Goal: Information Seeking & Learning: Learn about a topic

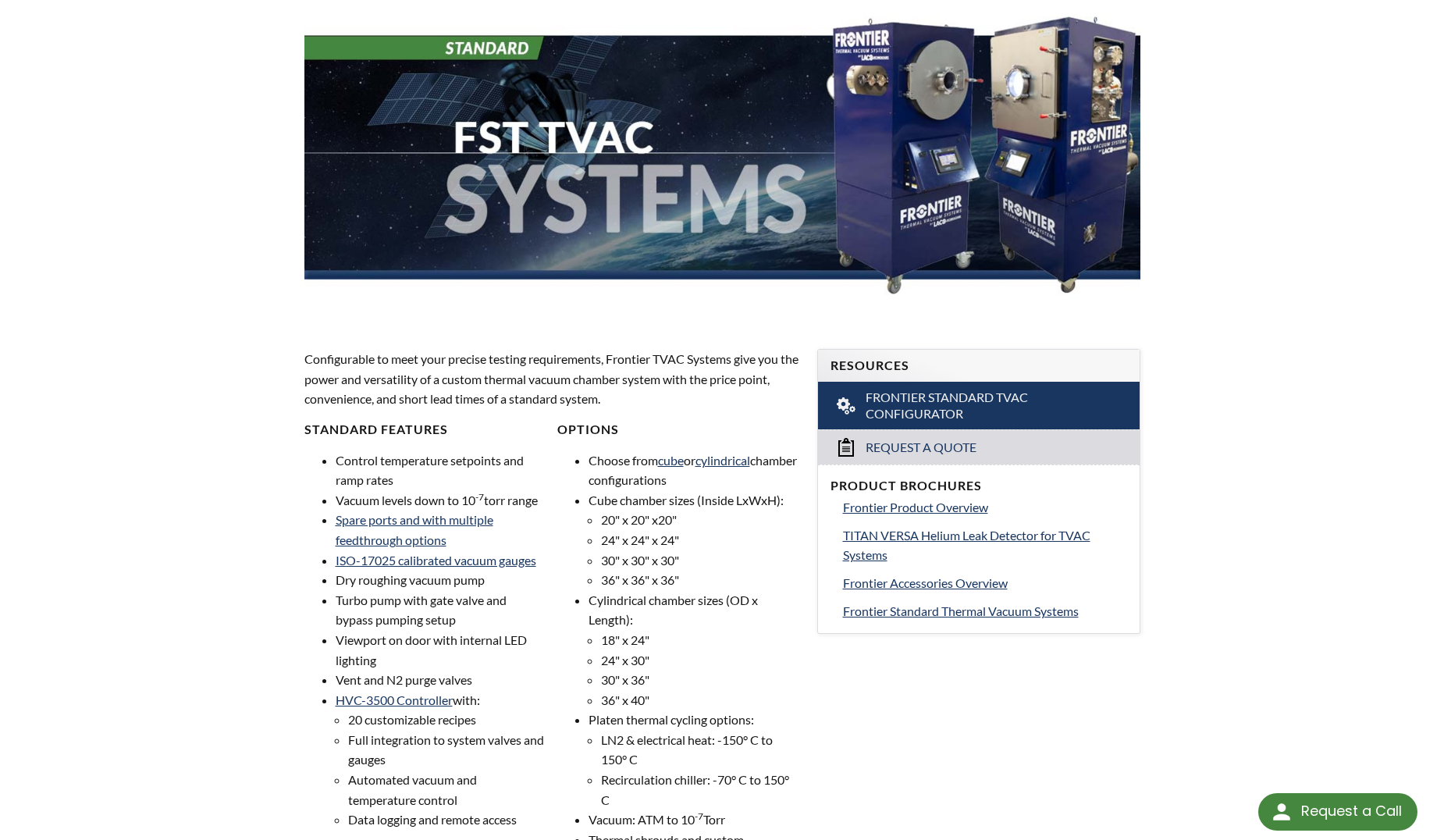
scroll to position [326, 0]
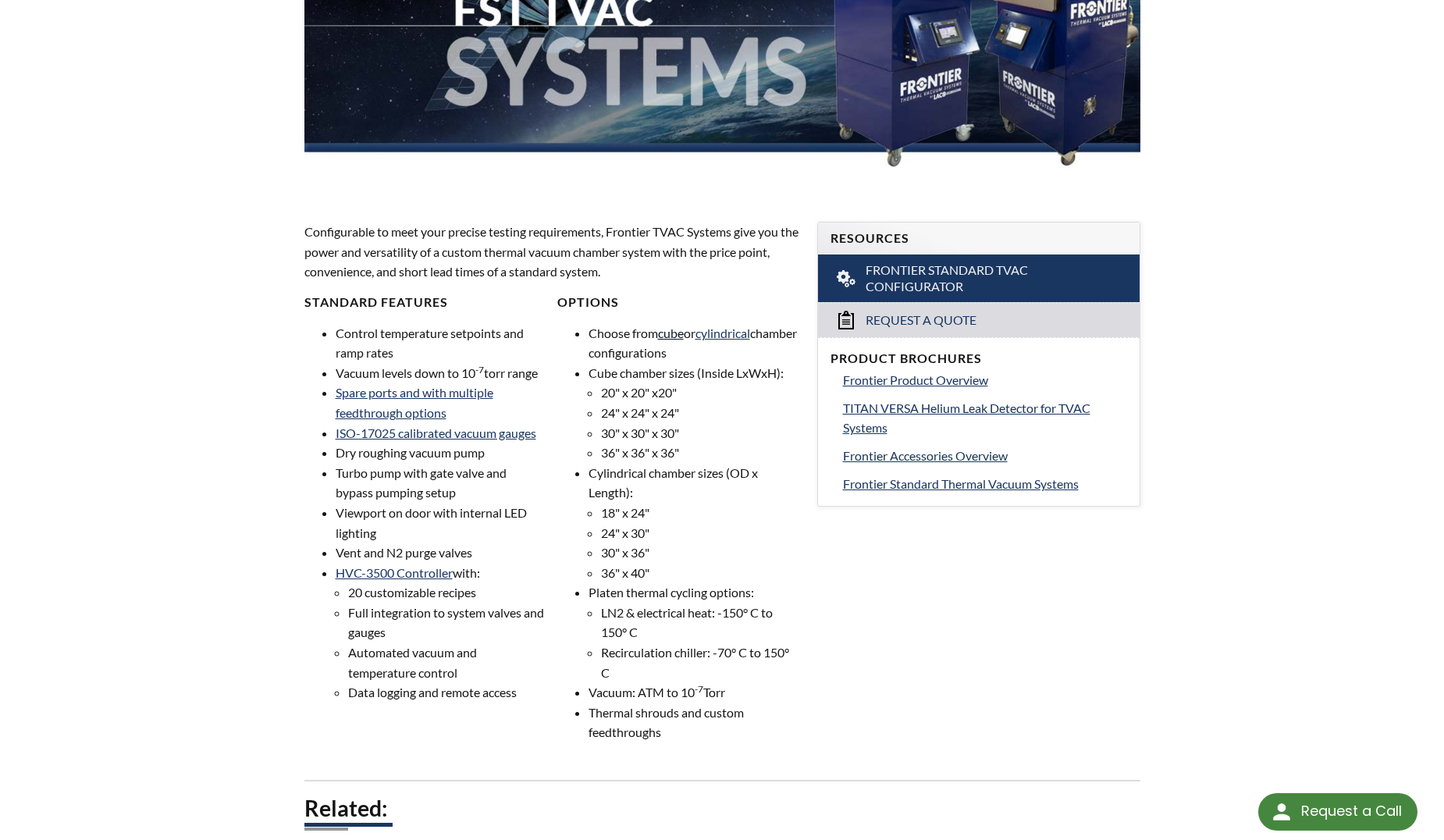
click at [684, 334] on link "cube" at bounding box center [671, 332] width 26 height 15
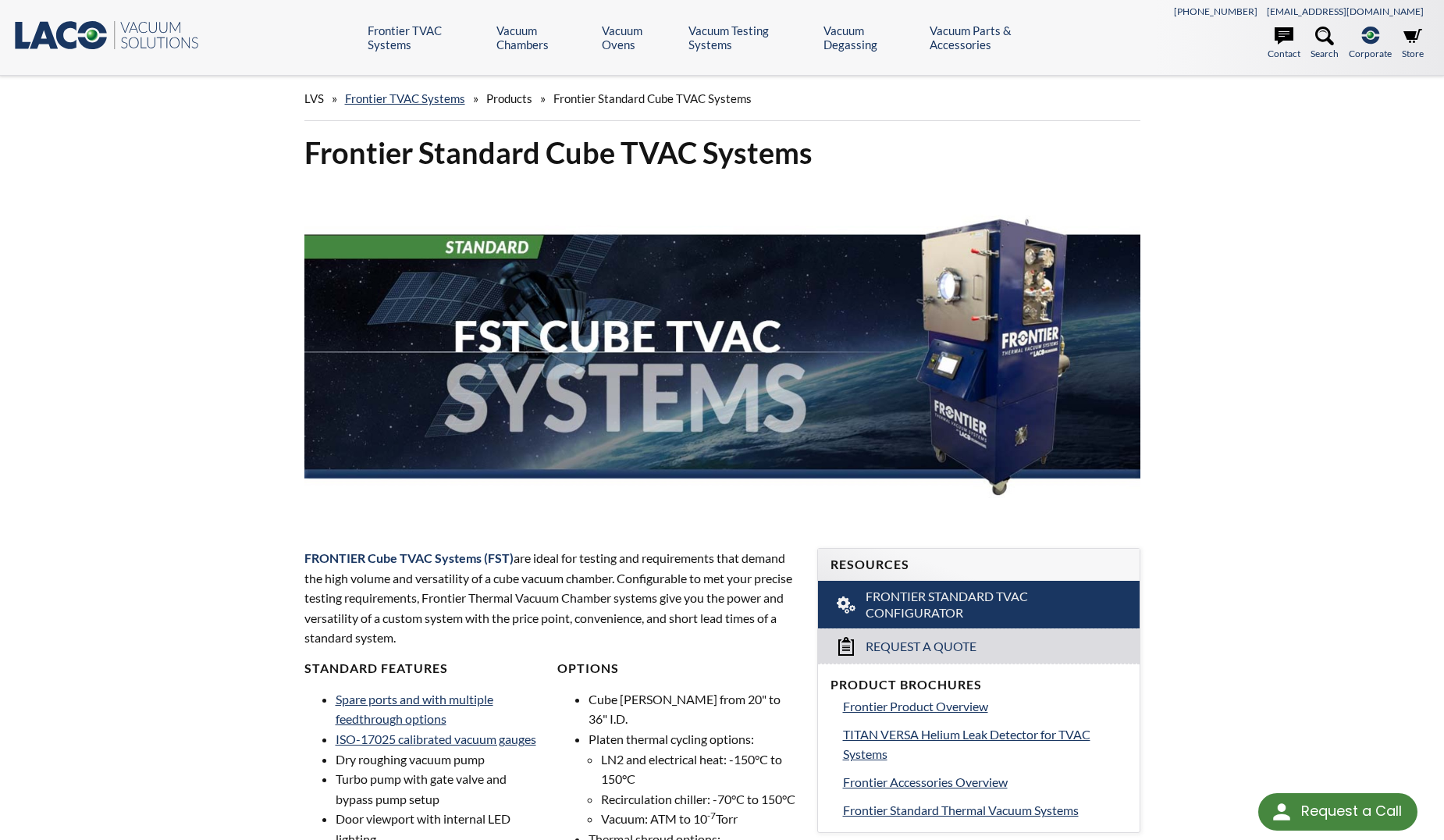
select select "Language Translate Widget"
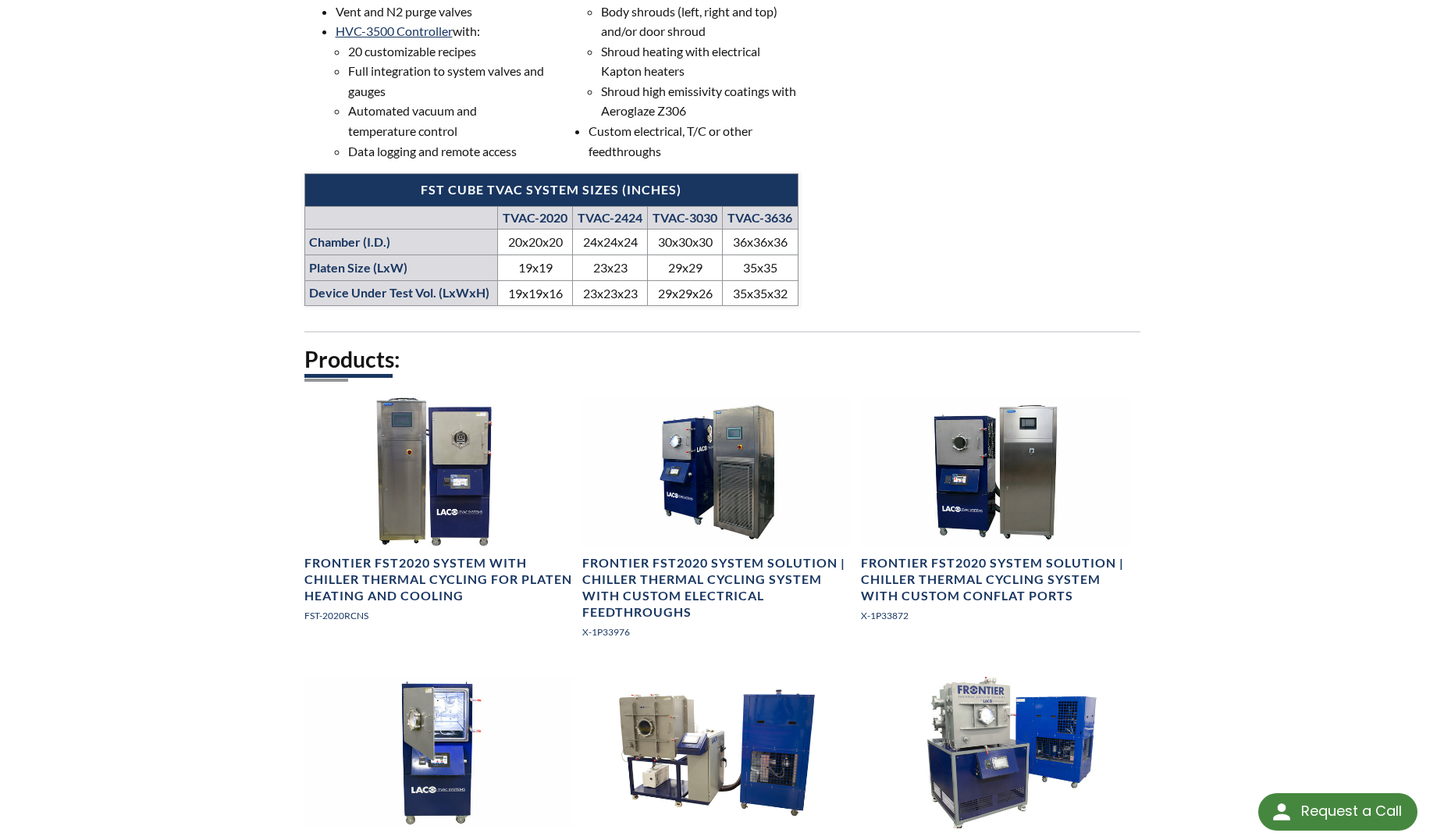
scroll to position [853, 0]
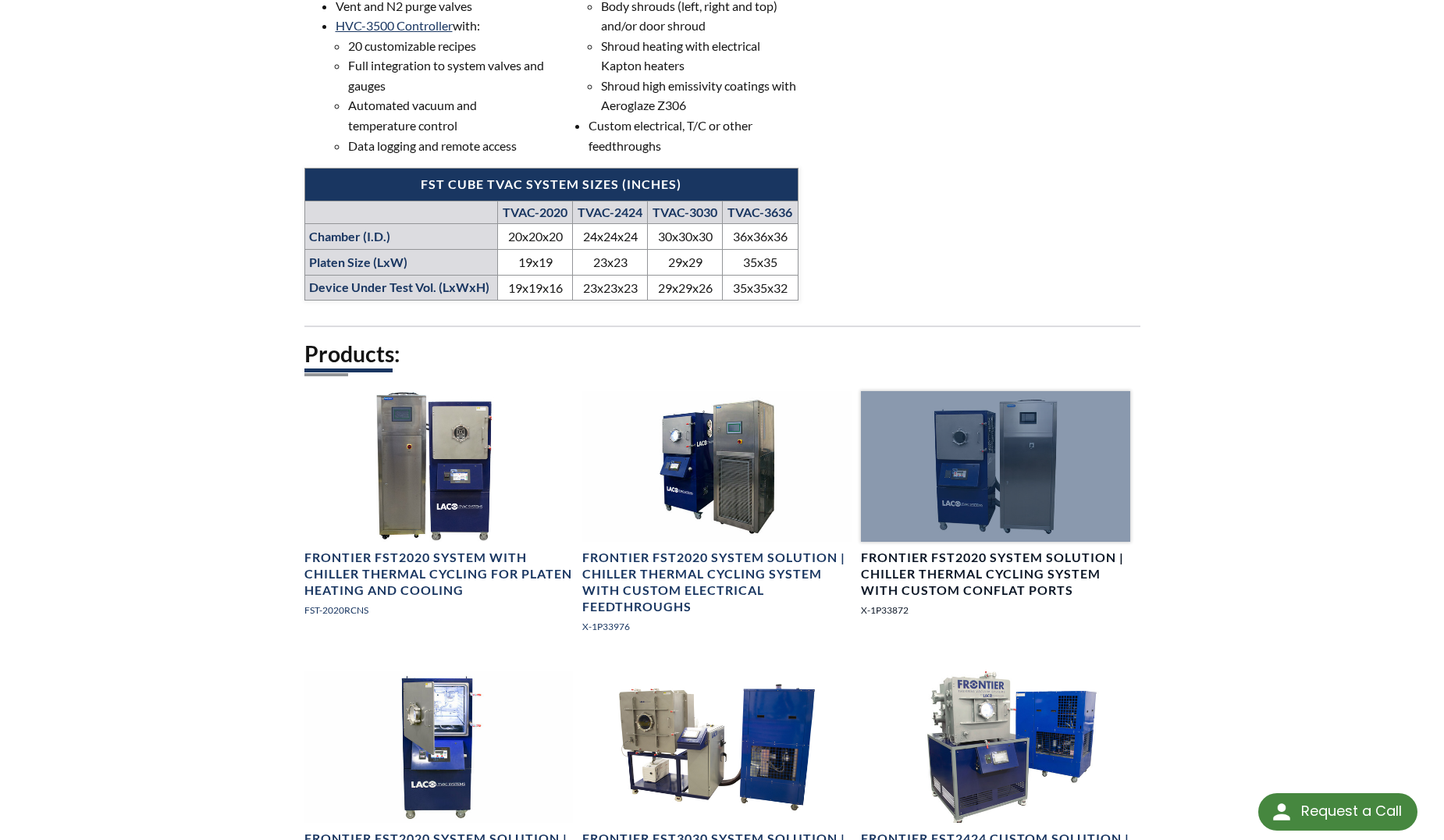
click at [1108, 520] on div at bounding box center [995, 466] width 269 height 151
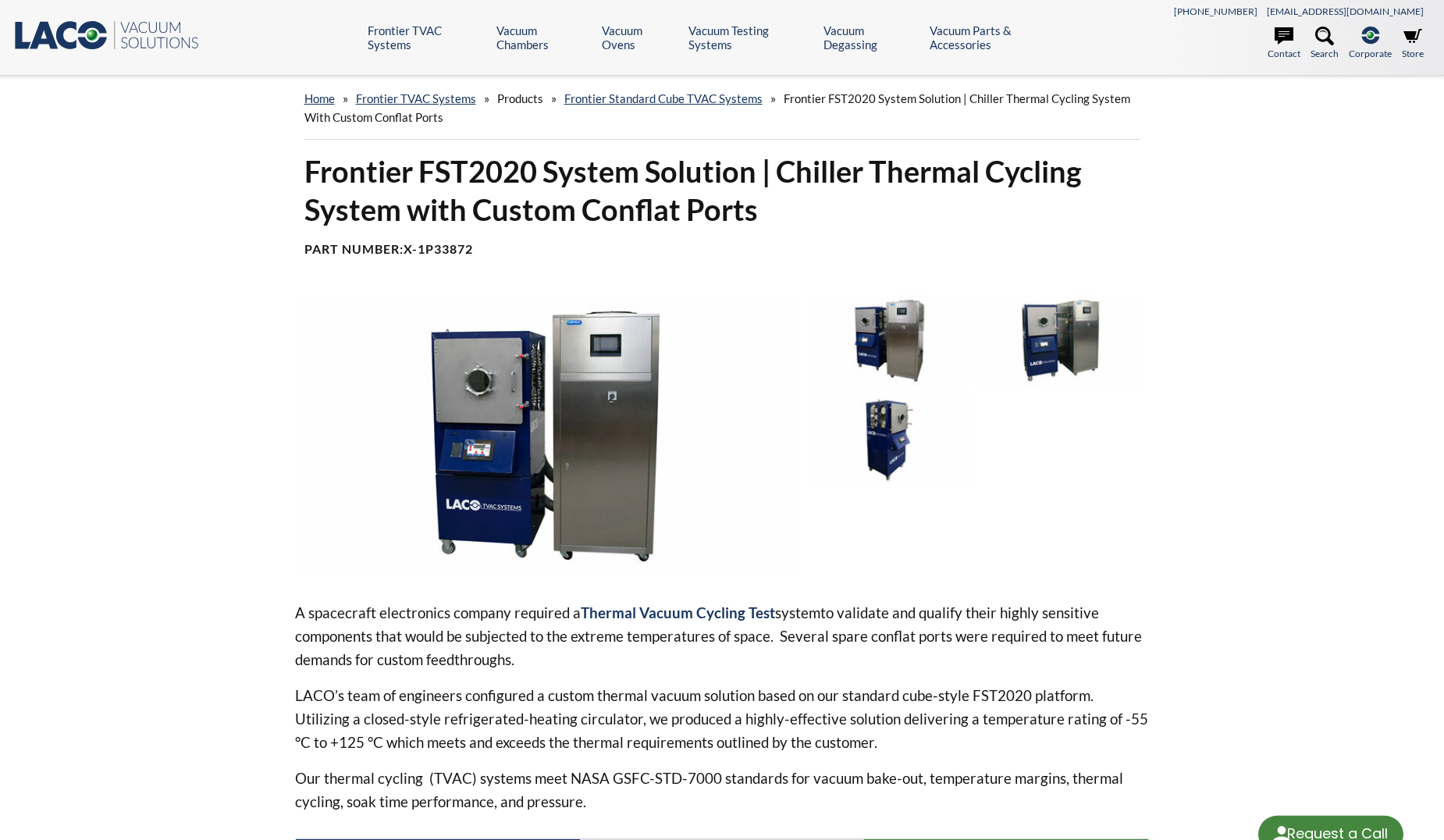
select select "Language Translate Widget"
click at [899, 431] on img at bounding box center [890, 440] width 163 height 91
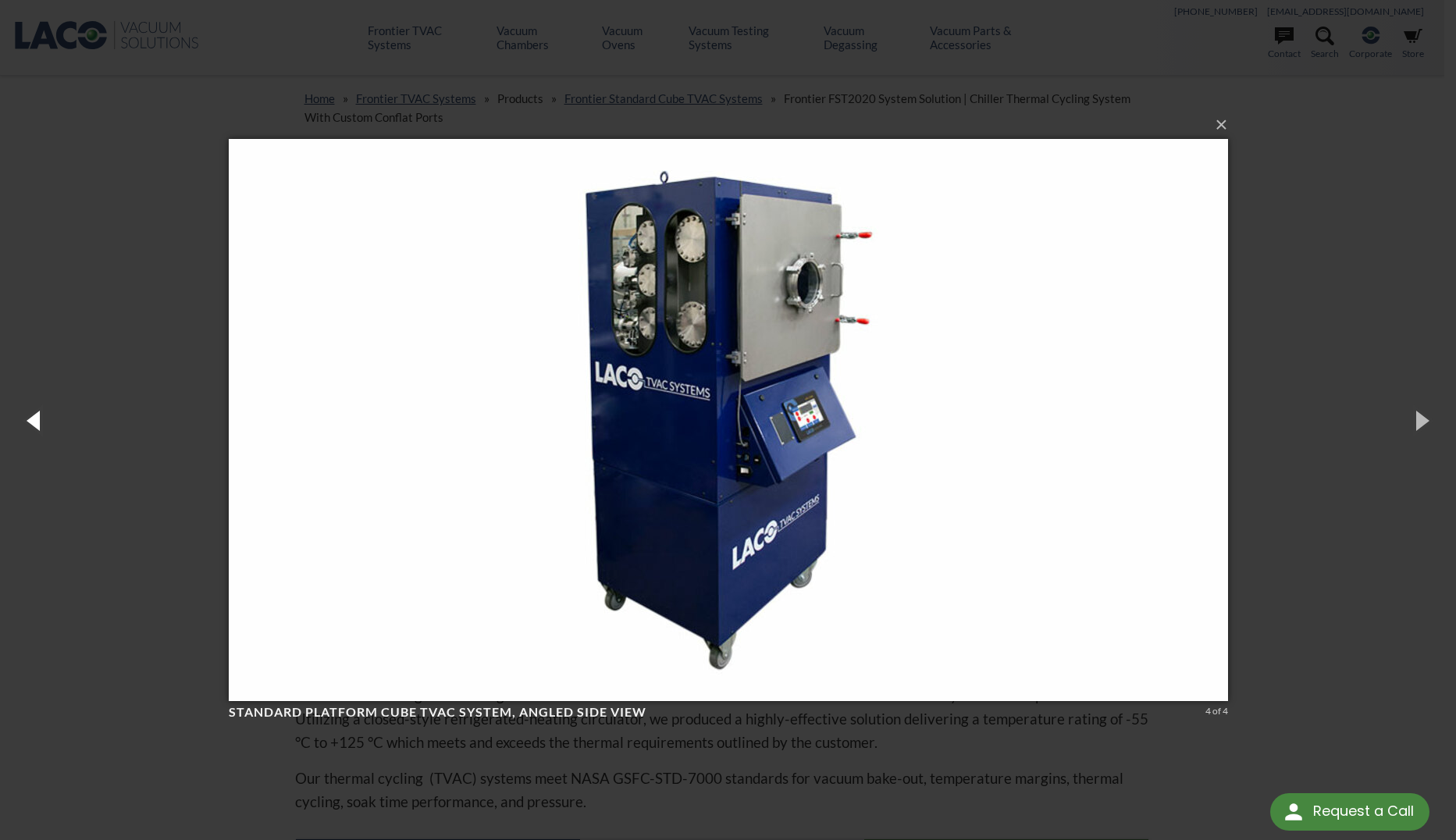
click at [21, 418] on button "button" at bounding box center [35, 420] width 70 height 86
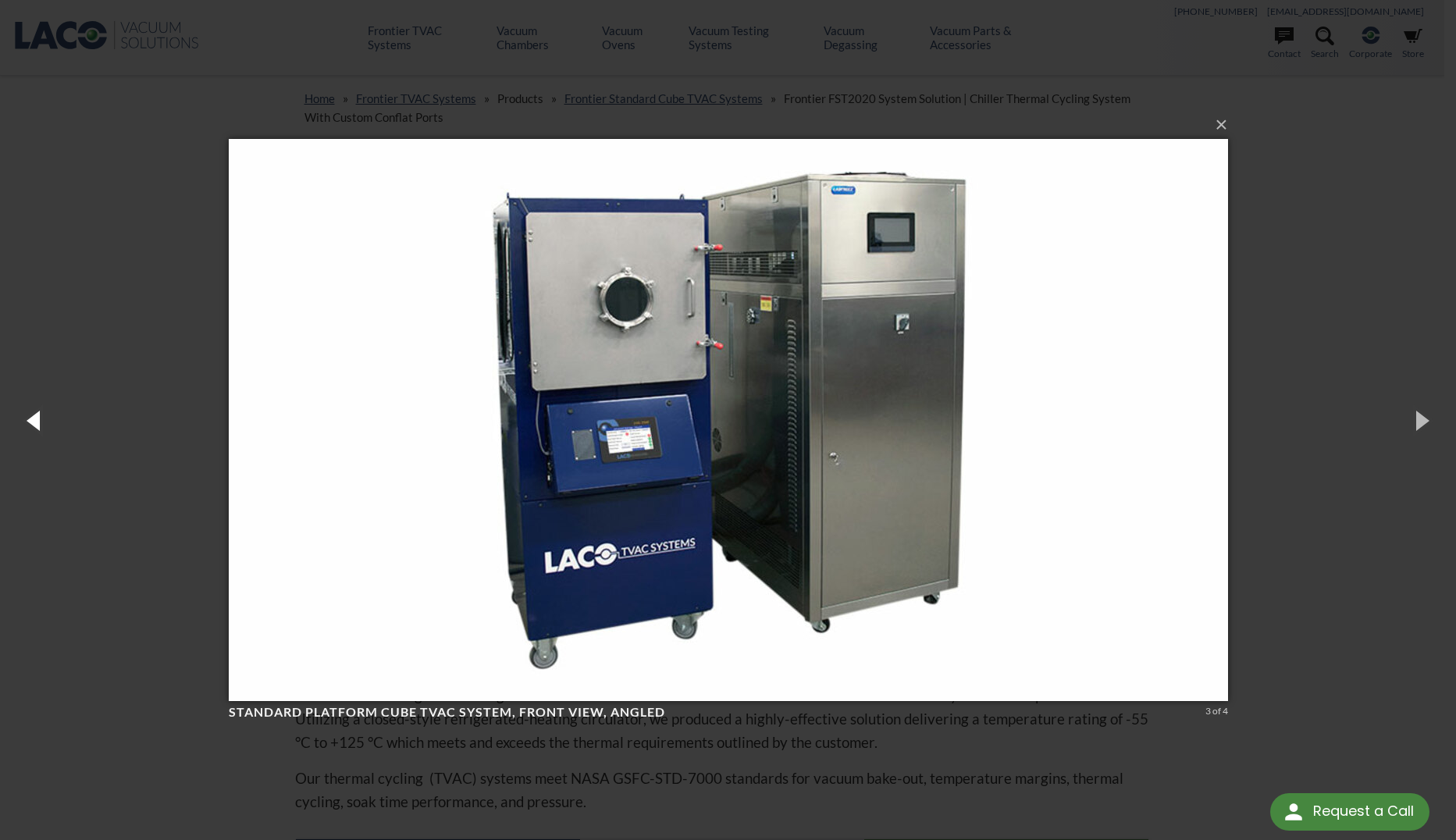
click at [21, 418] on button "button" at bounding box center [35, 420] width 70 height 86
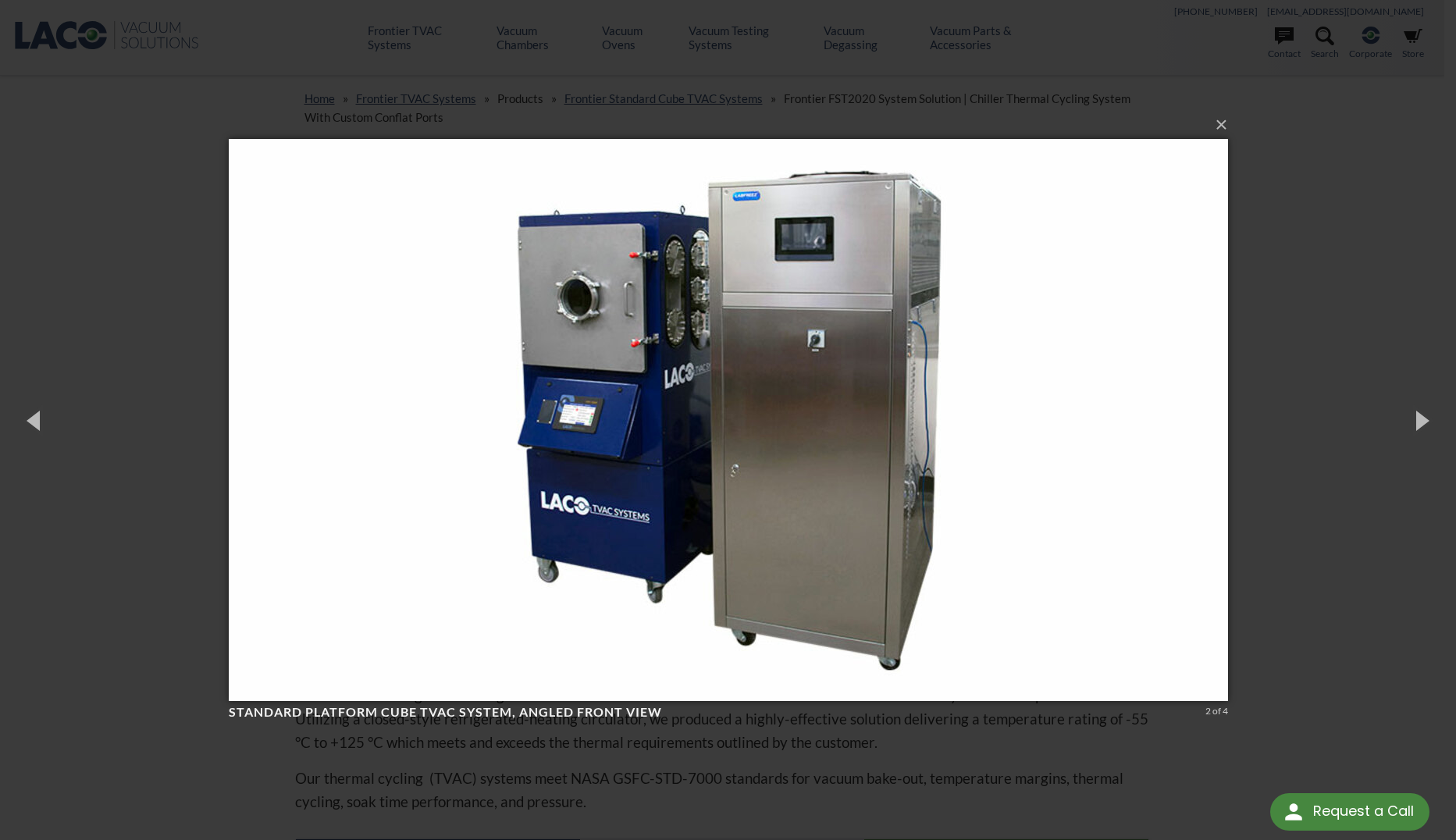
click at [80, 352] on div "× Standard Platform Cube TVAC System, angled front view 2 of 4 Loading..." at bounding box center [728, 420] width 1456 height 840
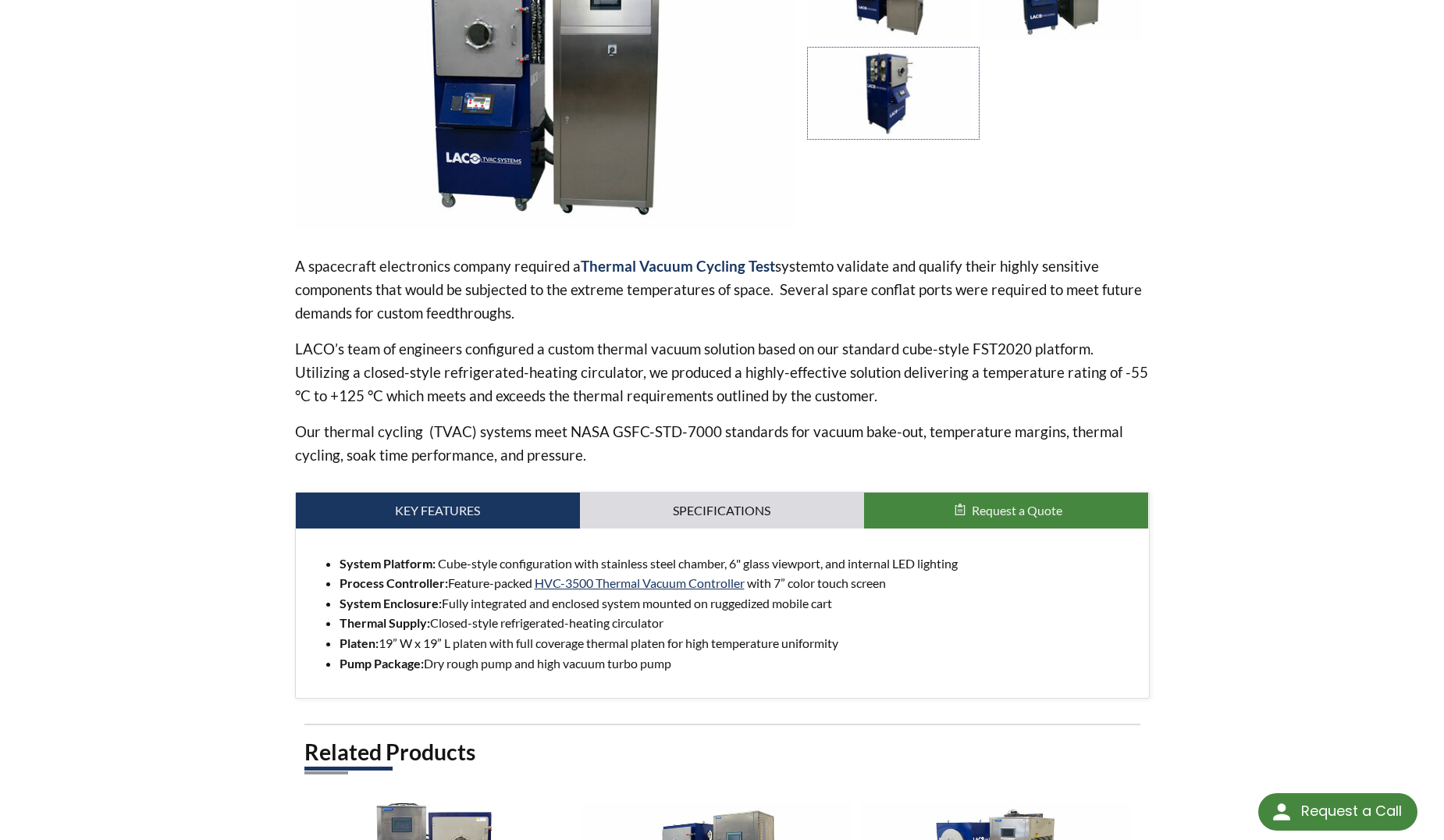
scroll to position [347, 0]
click at [622, 513] on link "Specifications" at bounding box center [721, 509] width 284 height 36
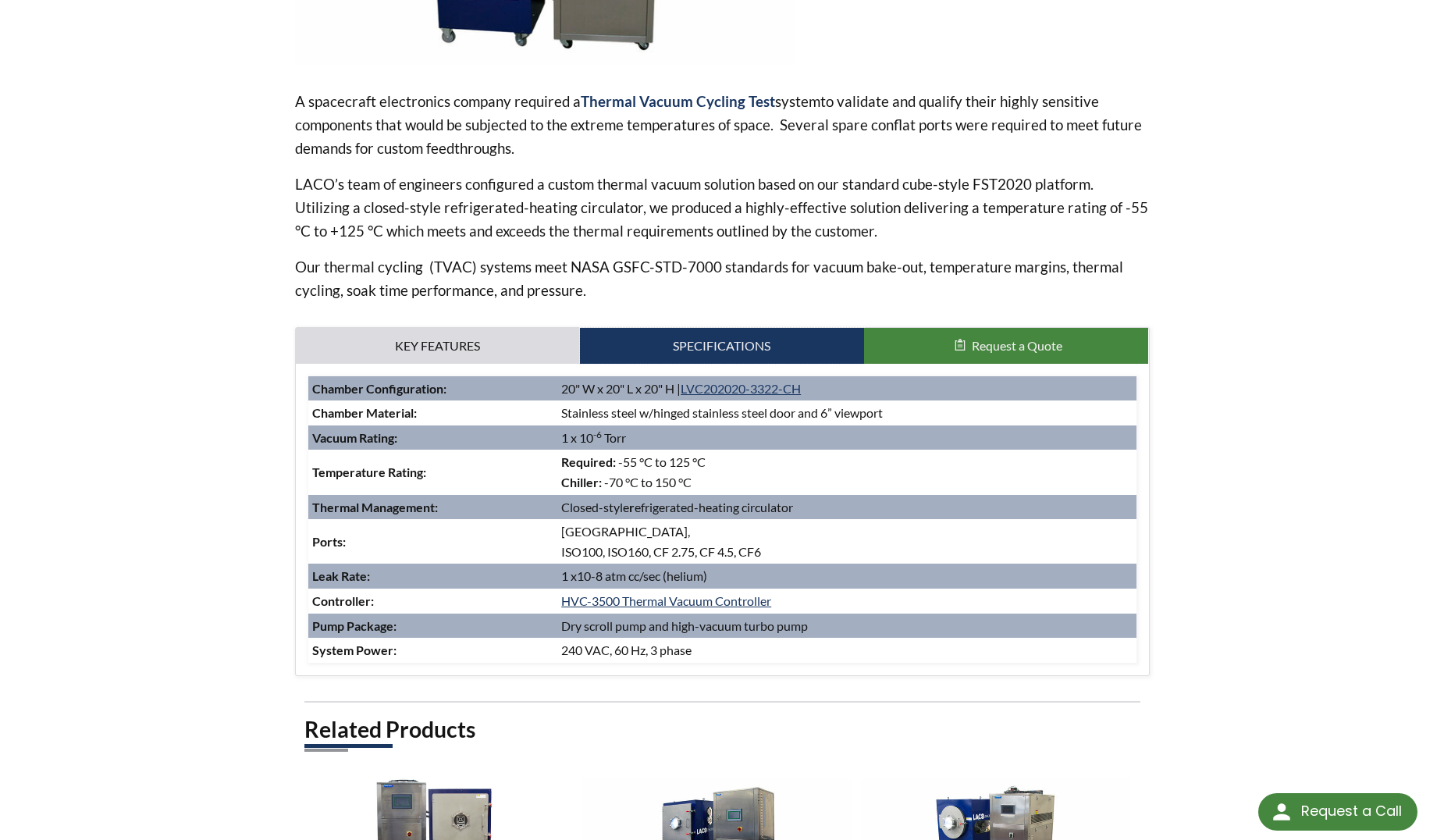
scroll to position [512, 0]
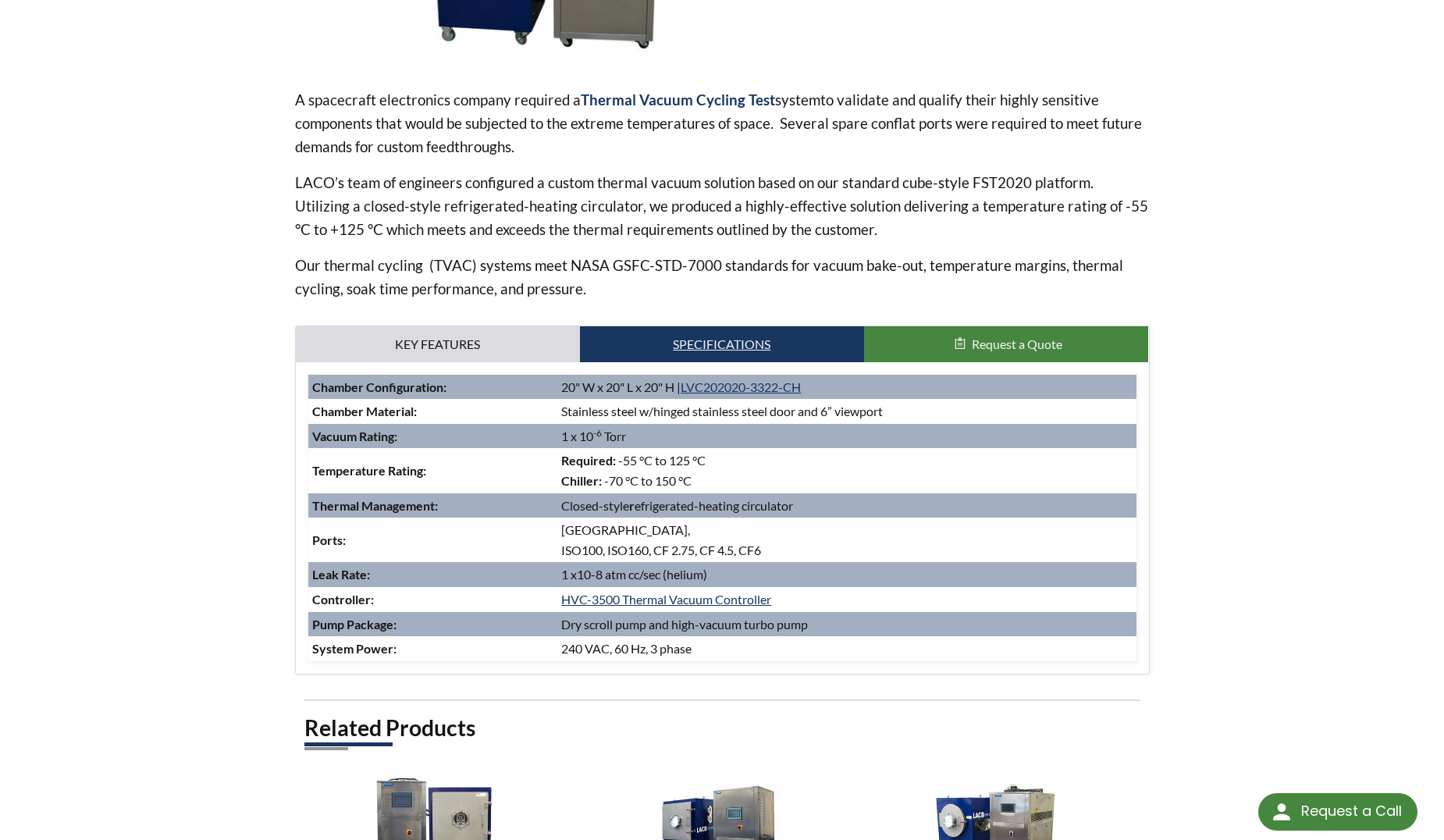
click at [619, 334] on link "Specifications" at bounding box center [721, 344] width 284 height 36
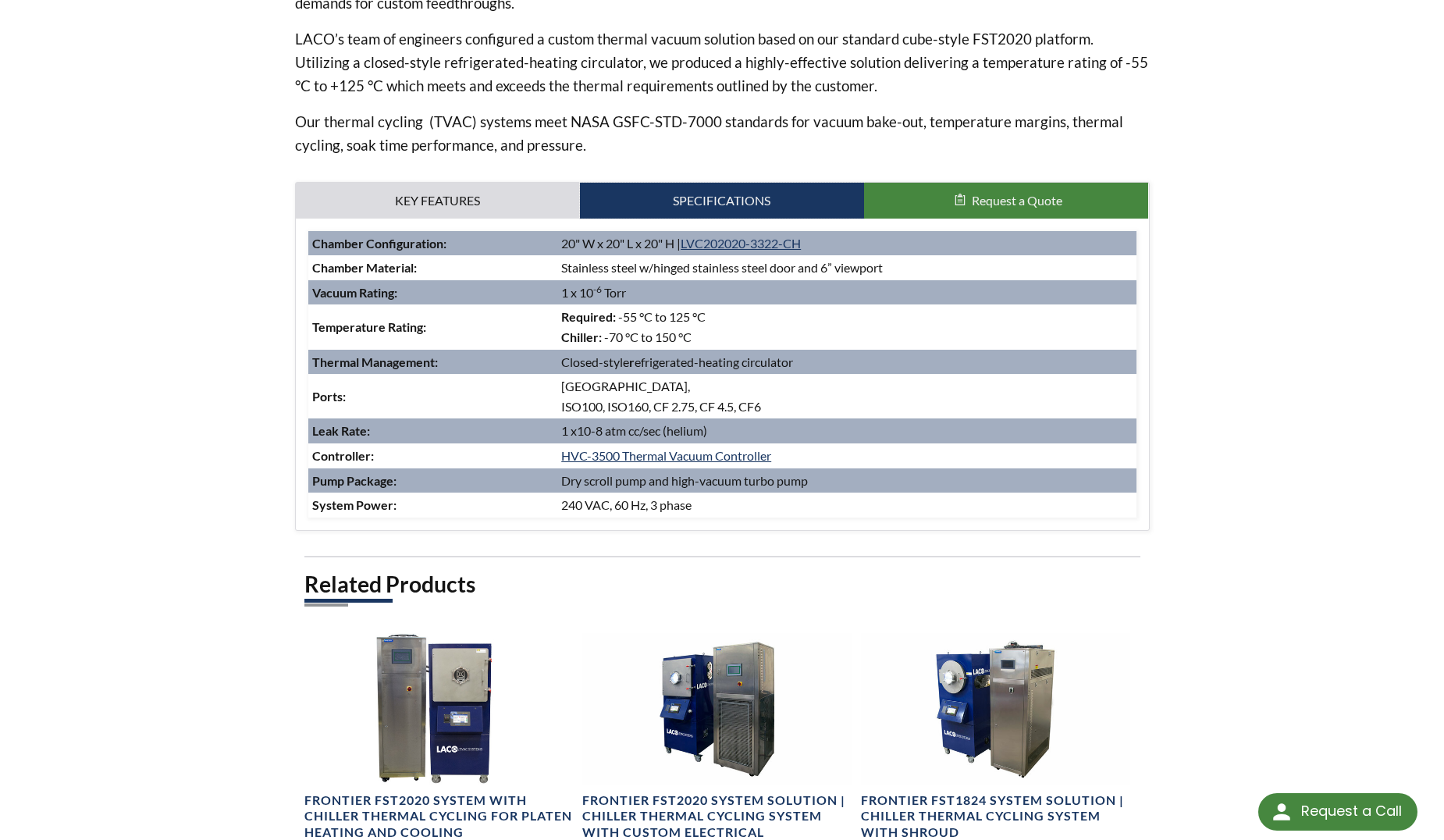
scroll to position [654, 0]
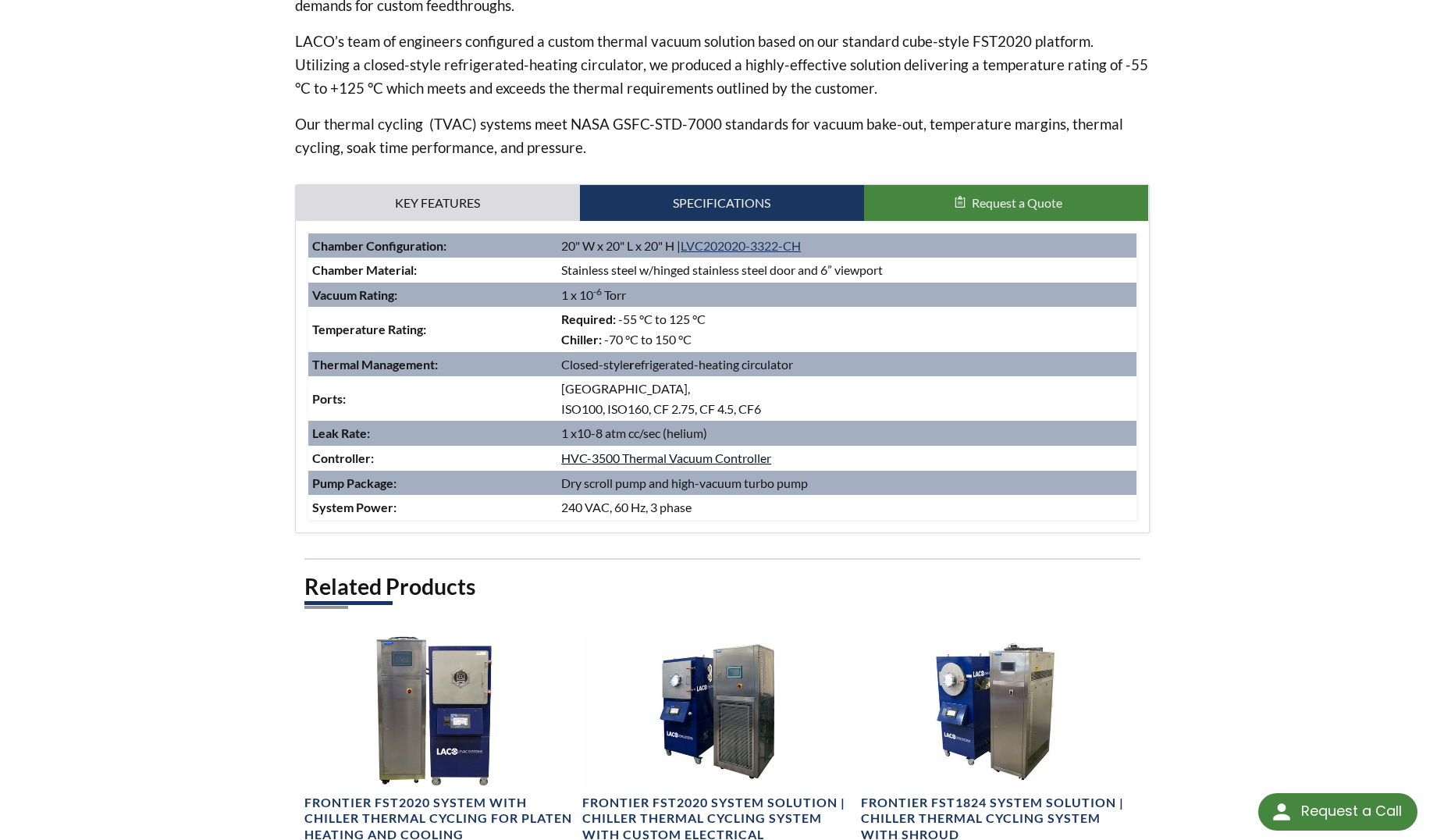
click at [666, 463] on link "HVC-3500 Thermal Vacuum Controller" at bounding box center [666, 457] width 210 height 15
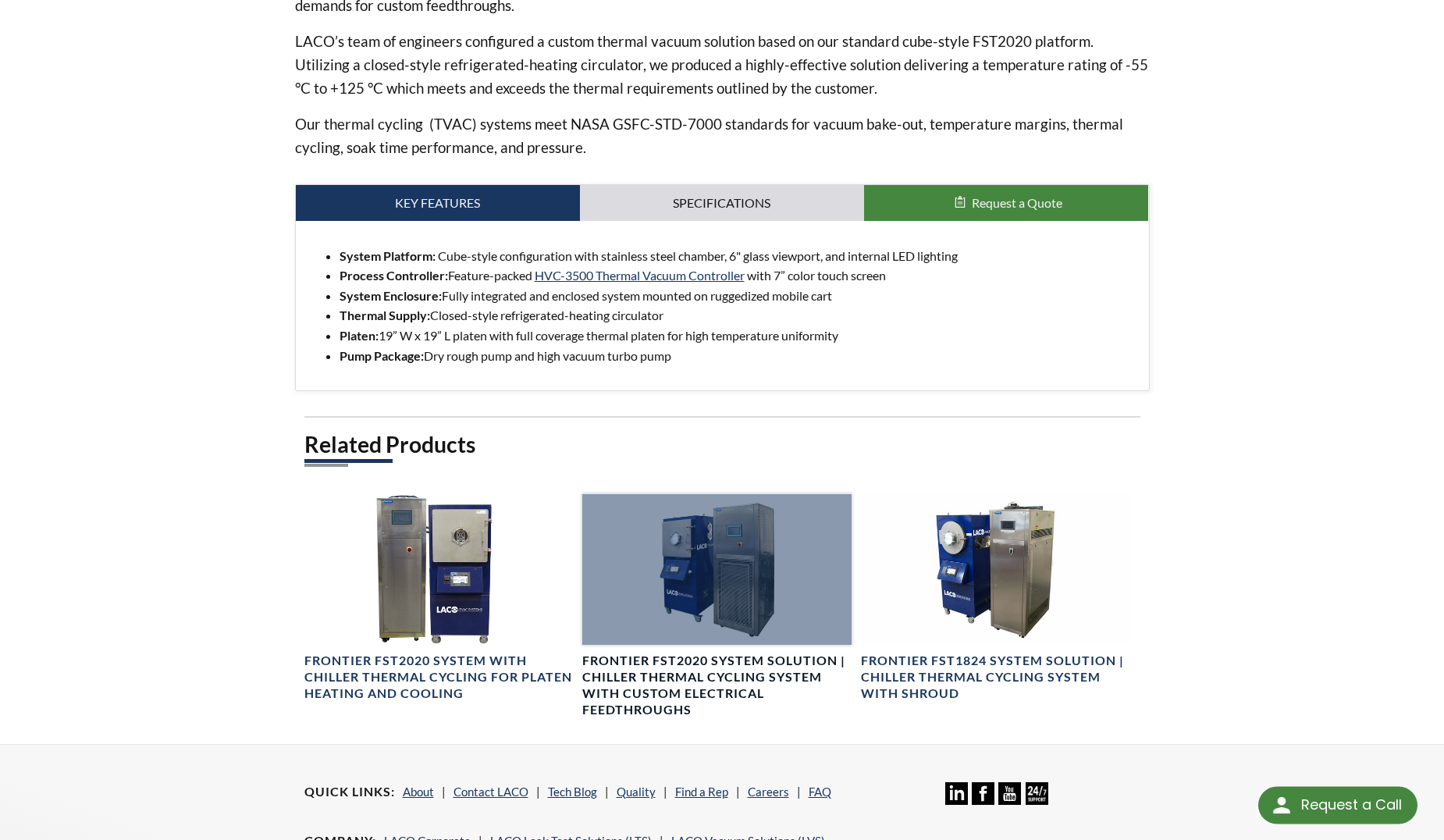
select select "Language Translate Widget"
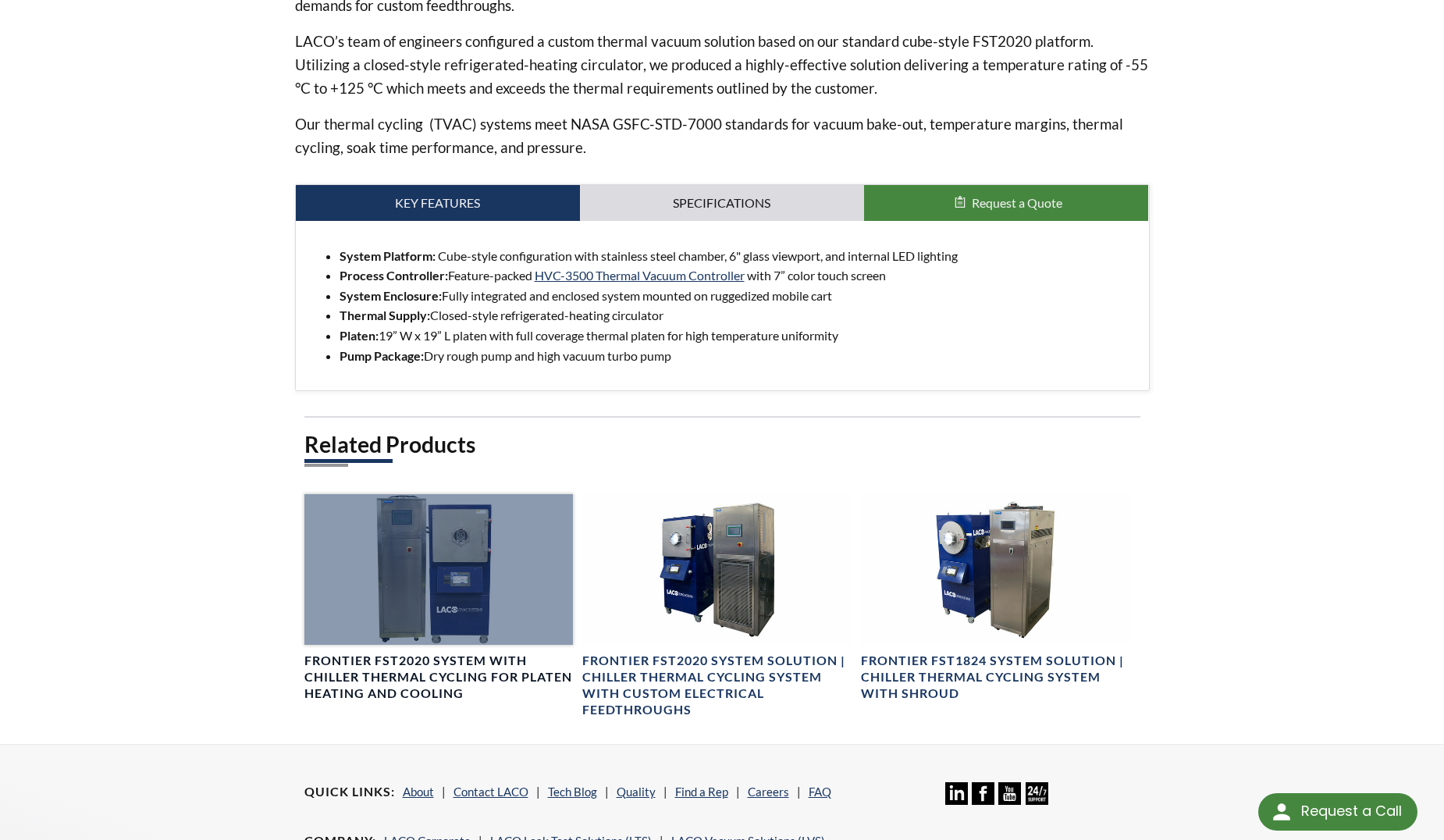
scroll to position [569, 0]
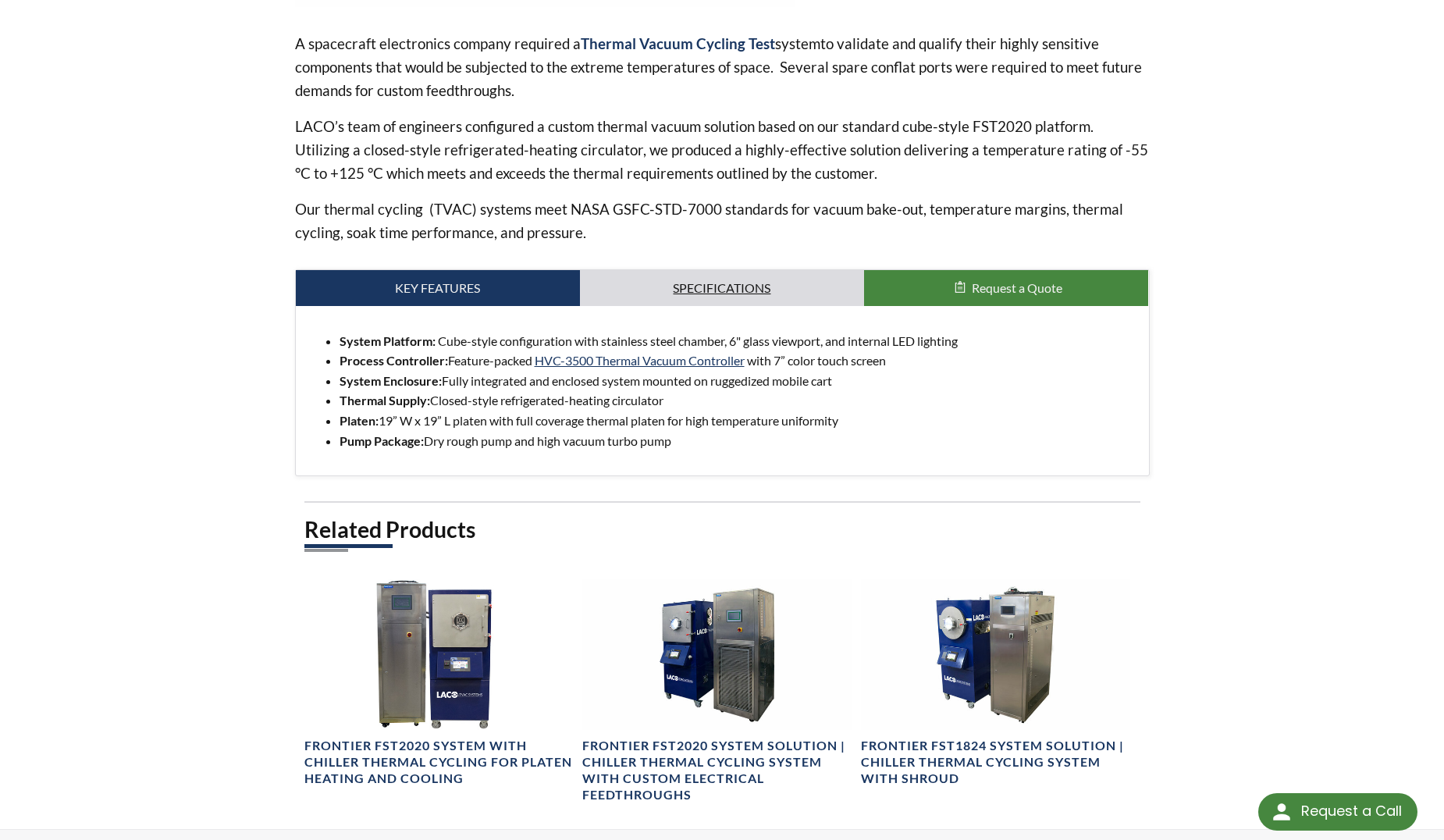
click at [768, 297] on link "Specifications" at bounding box center [721, 288] width 284 height 36
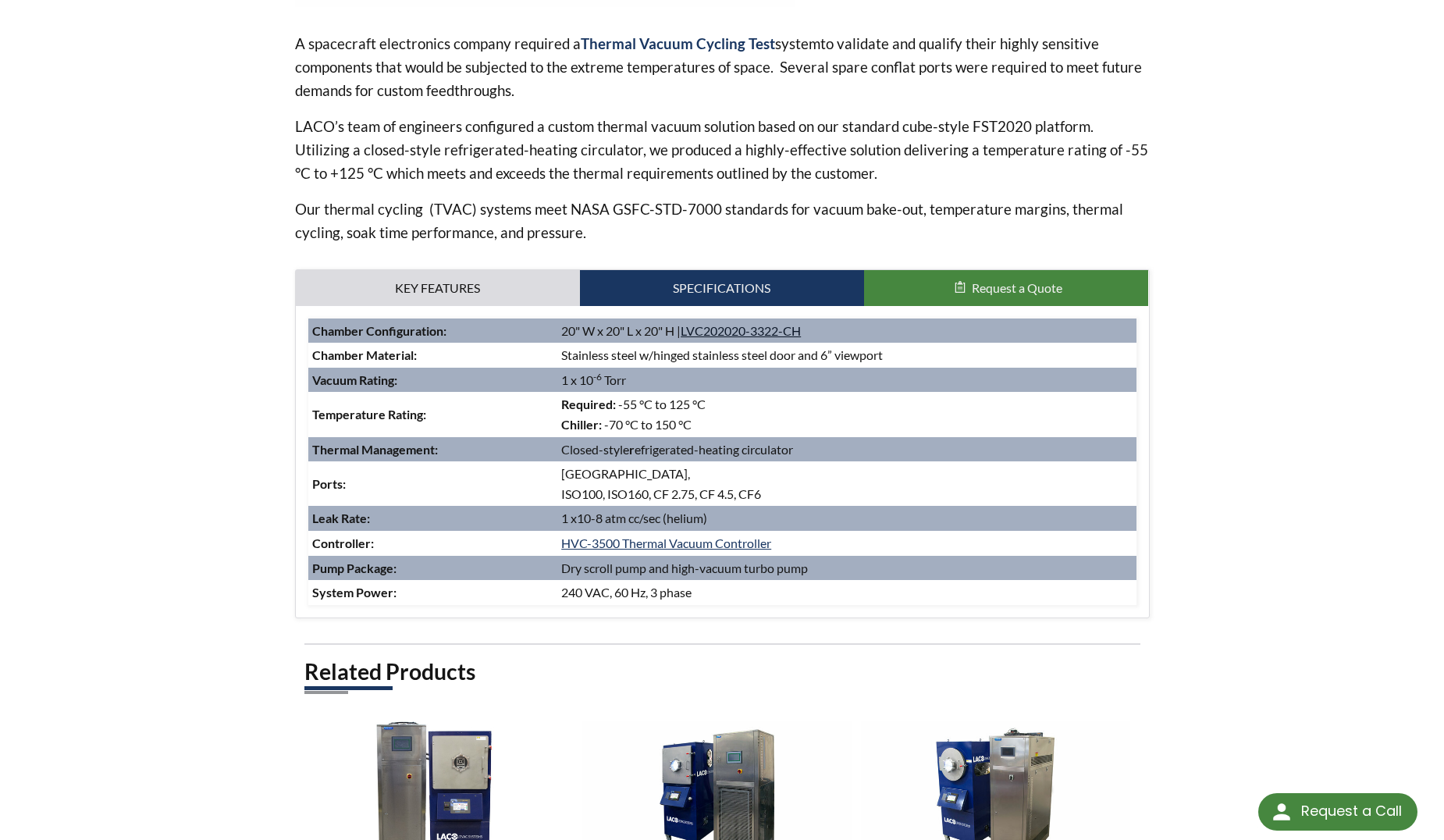
click at [762, 324] on link "LVC202020-3322-CH" at bounding box center [740, 330] width 120 height 15
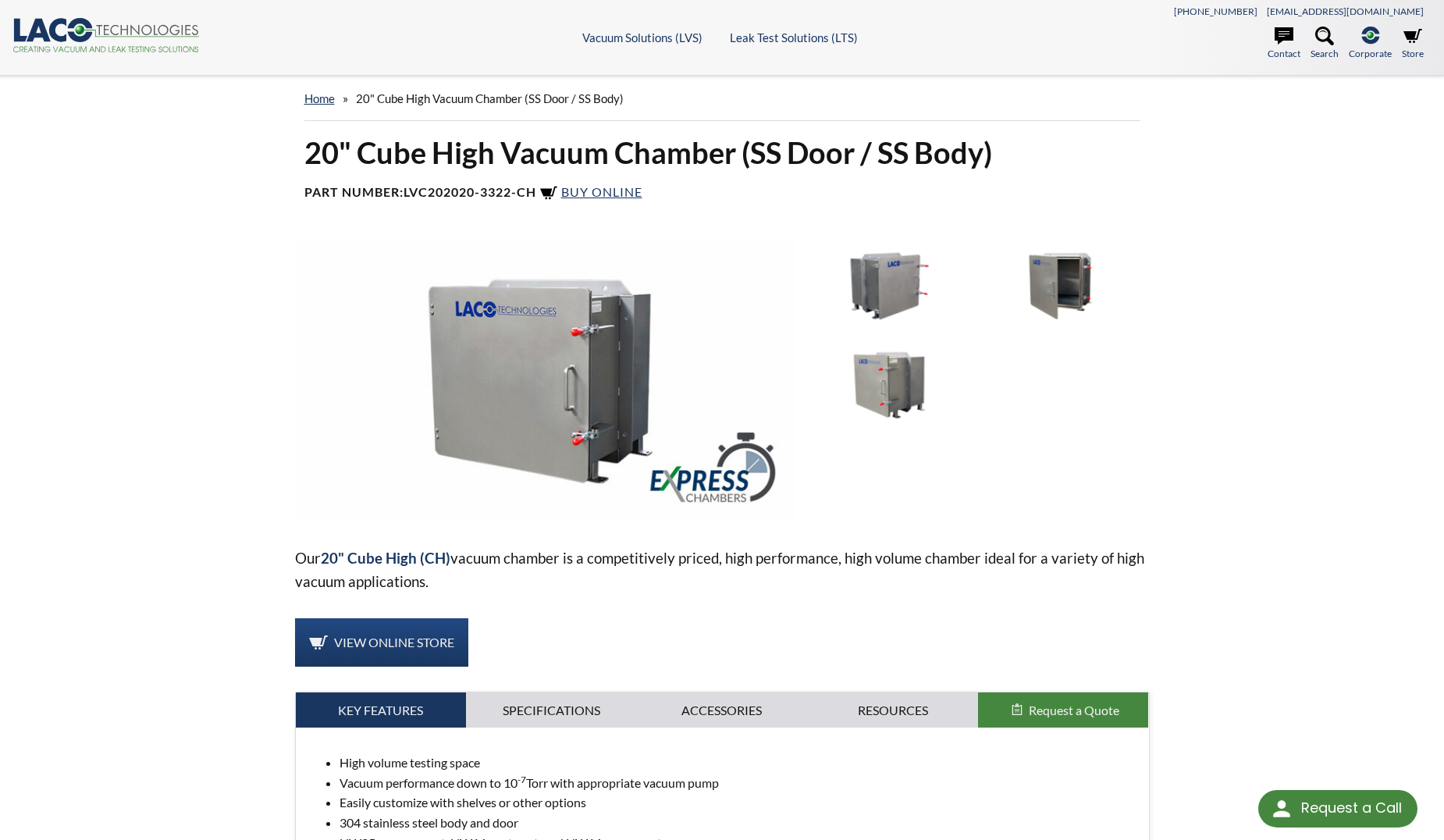
select select "Language Translate Widget"
click at [628, 46] on header ".cls-1{fill:#193661;}.cls-2{fill:#58595b;}.cls-3{fill:url(#radial-gradient);}.c…" at bounding box center [722, 38] width 1444 height 76
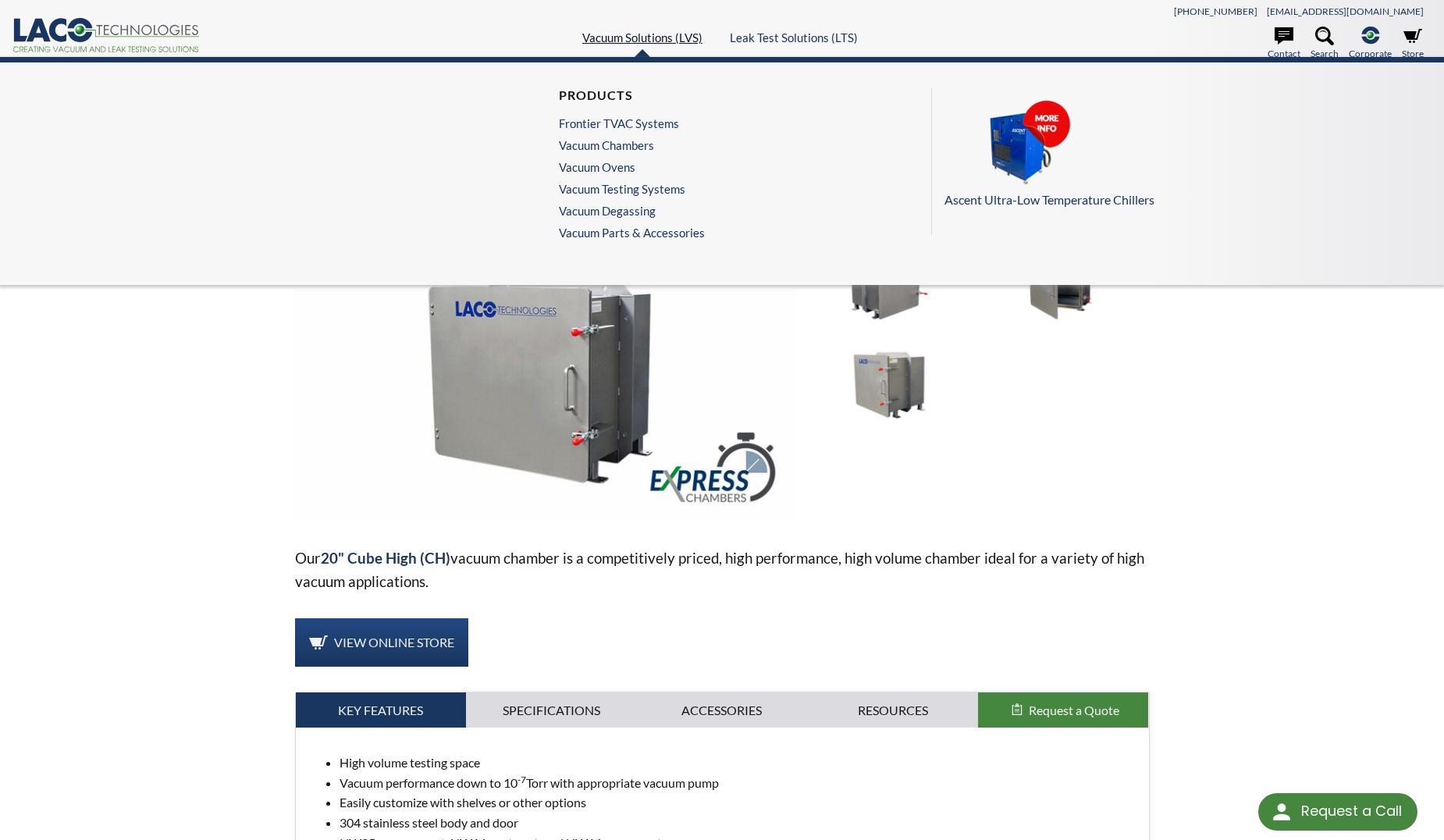
click at [630, 40] on link "Vacuum Solutions (LVS)" at bounding box center [642, 38] width 120 height 14
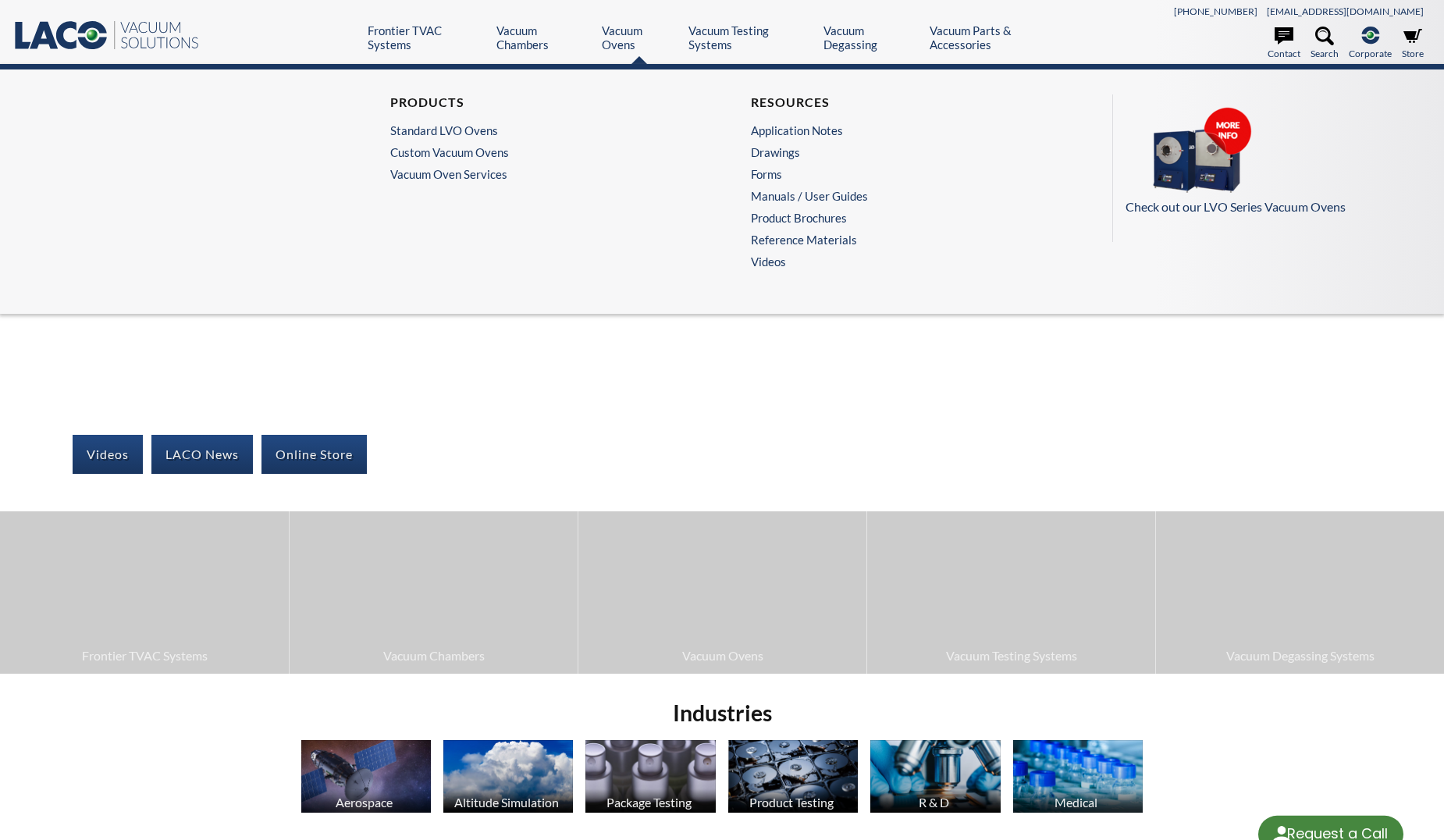
select select "Language Translate Widget"
click at [465, 133] on link "Standard LVO Ovens" at bounding box center [538, 130] width 296 height 14
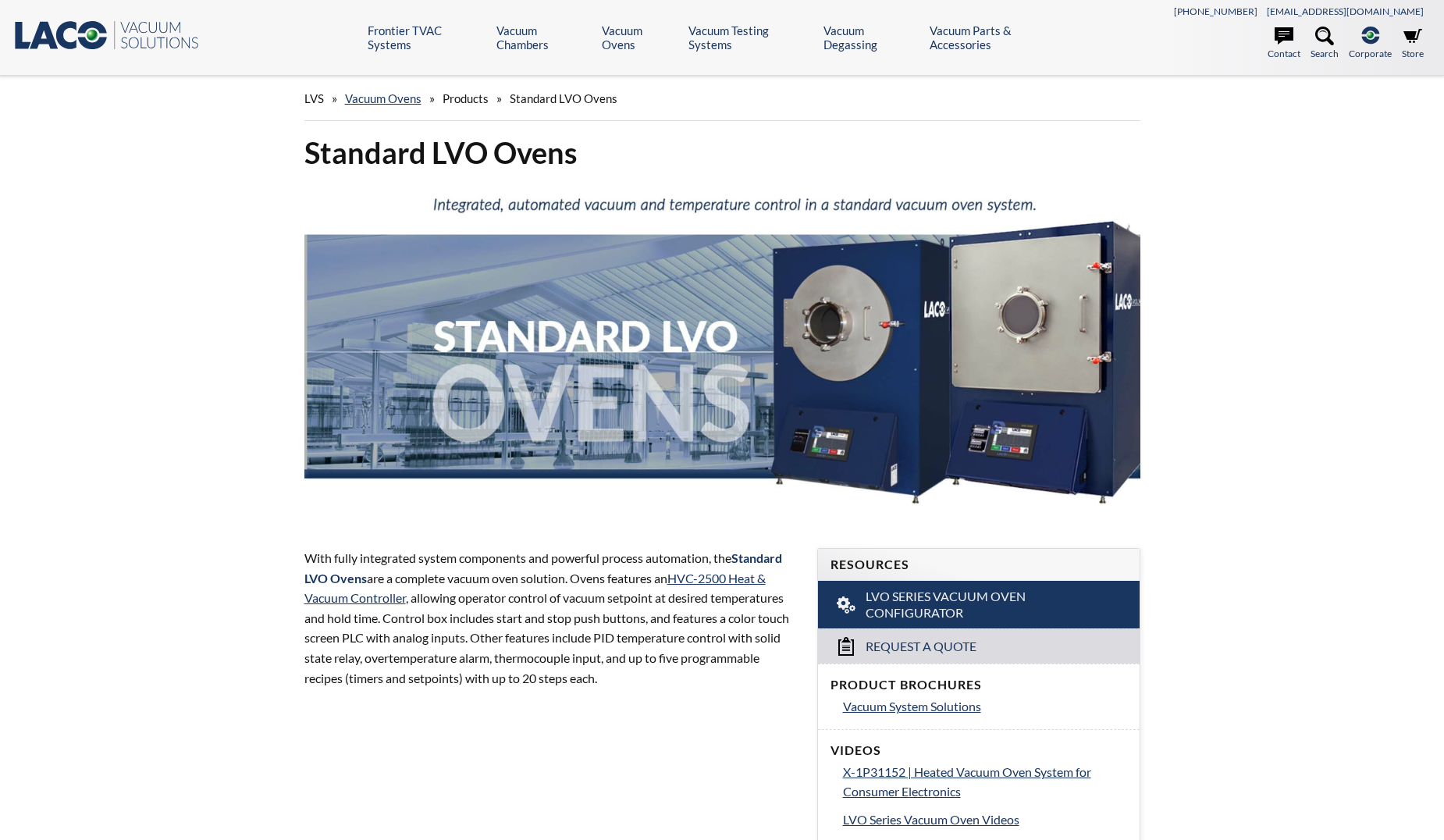
select select "Language Translate Widget"
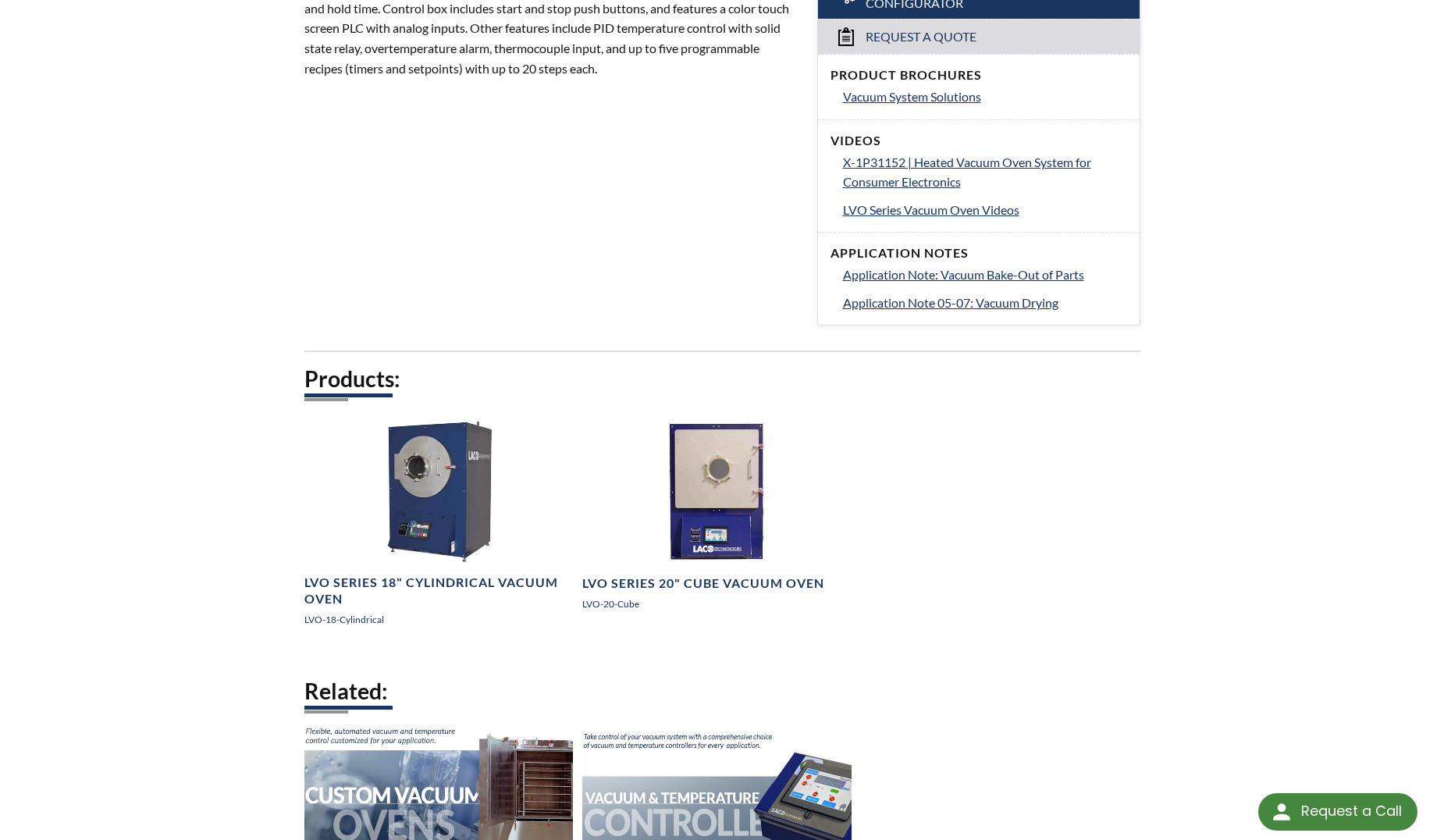
scroll to position [611, 0]
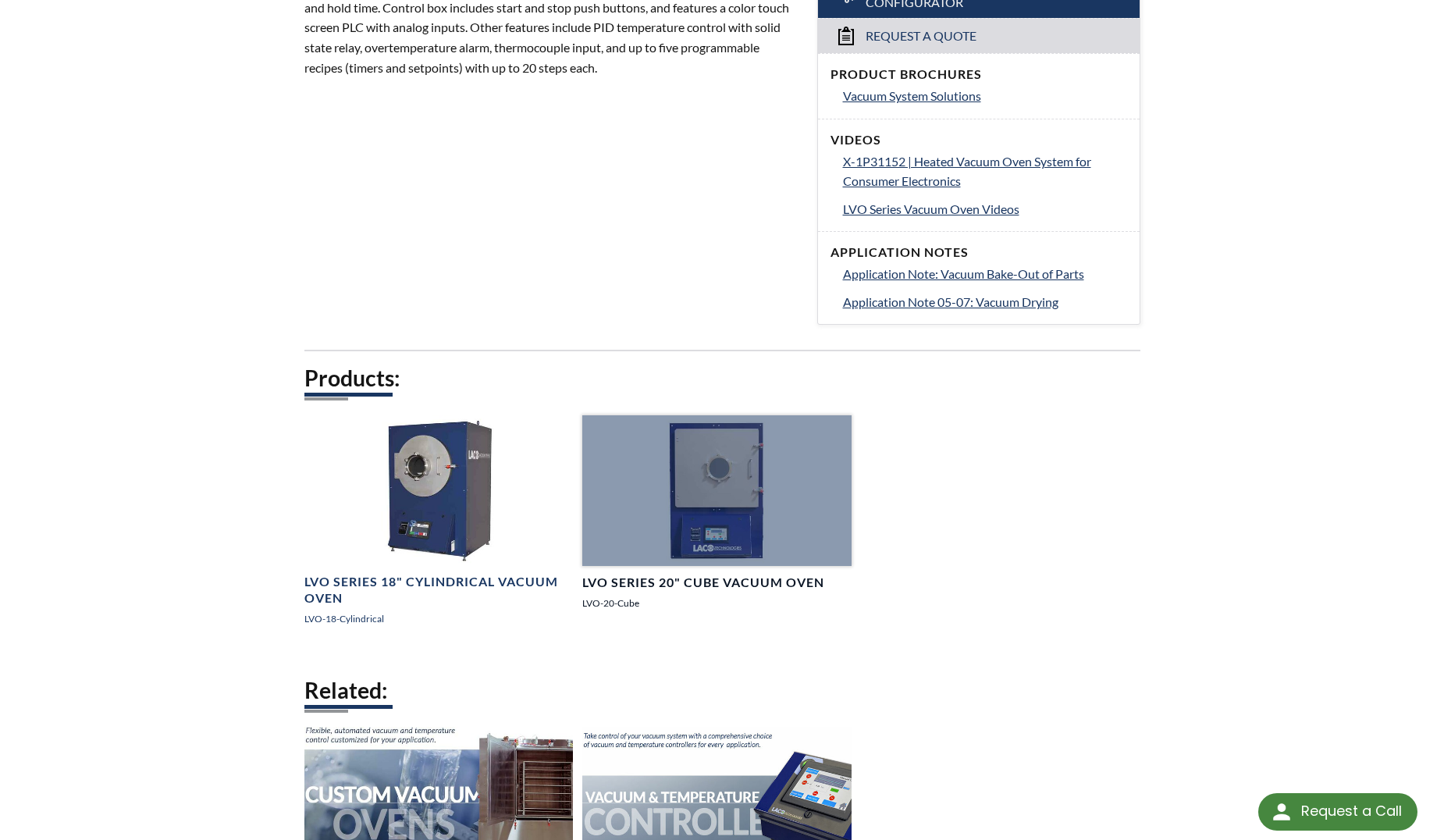
click at [691, 532] on div at bounding box center [716, 490] width 269 height 151
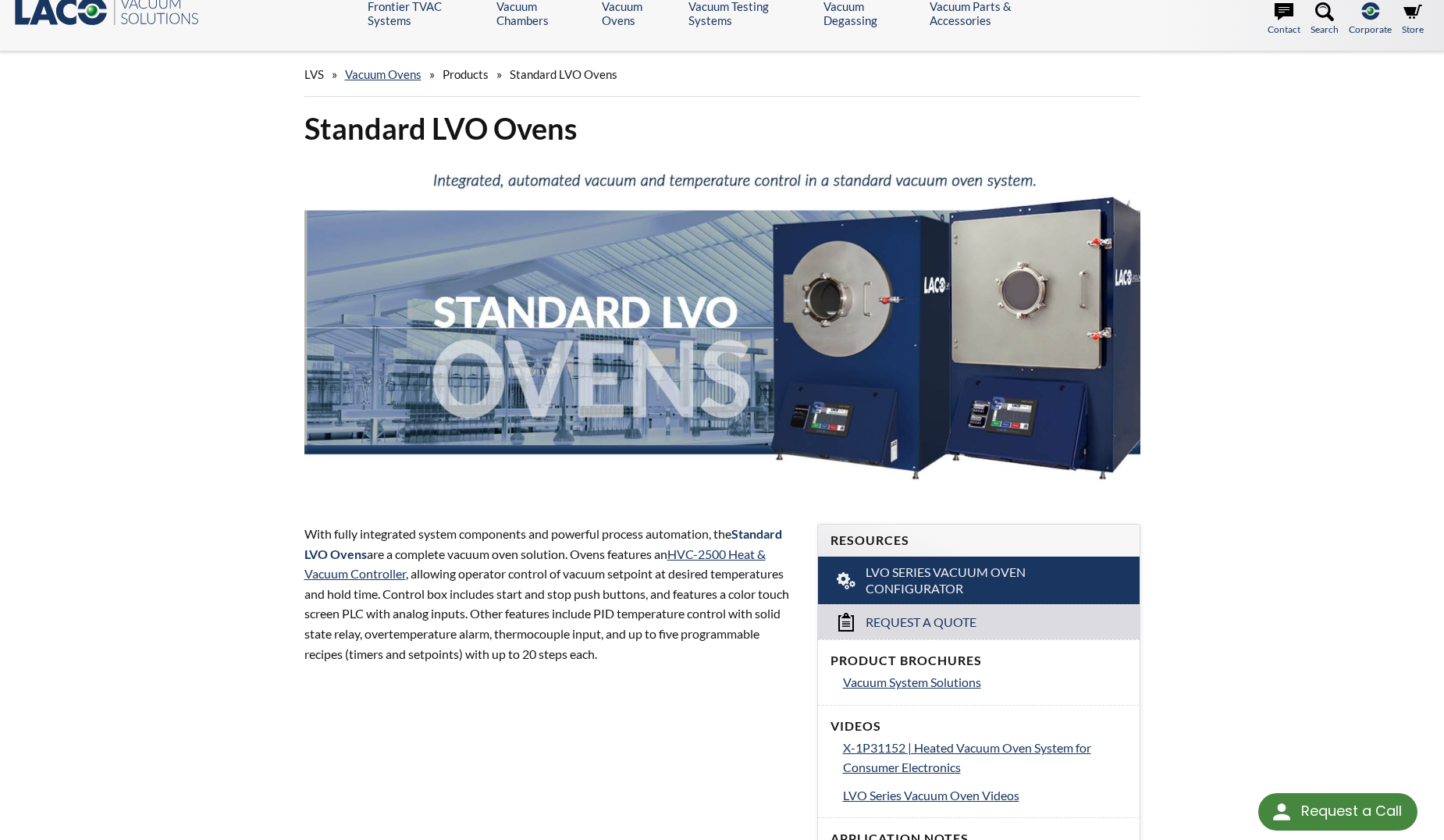
scroll to position [0, 0]
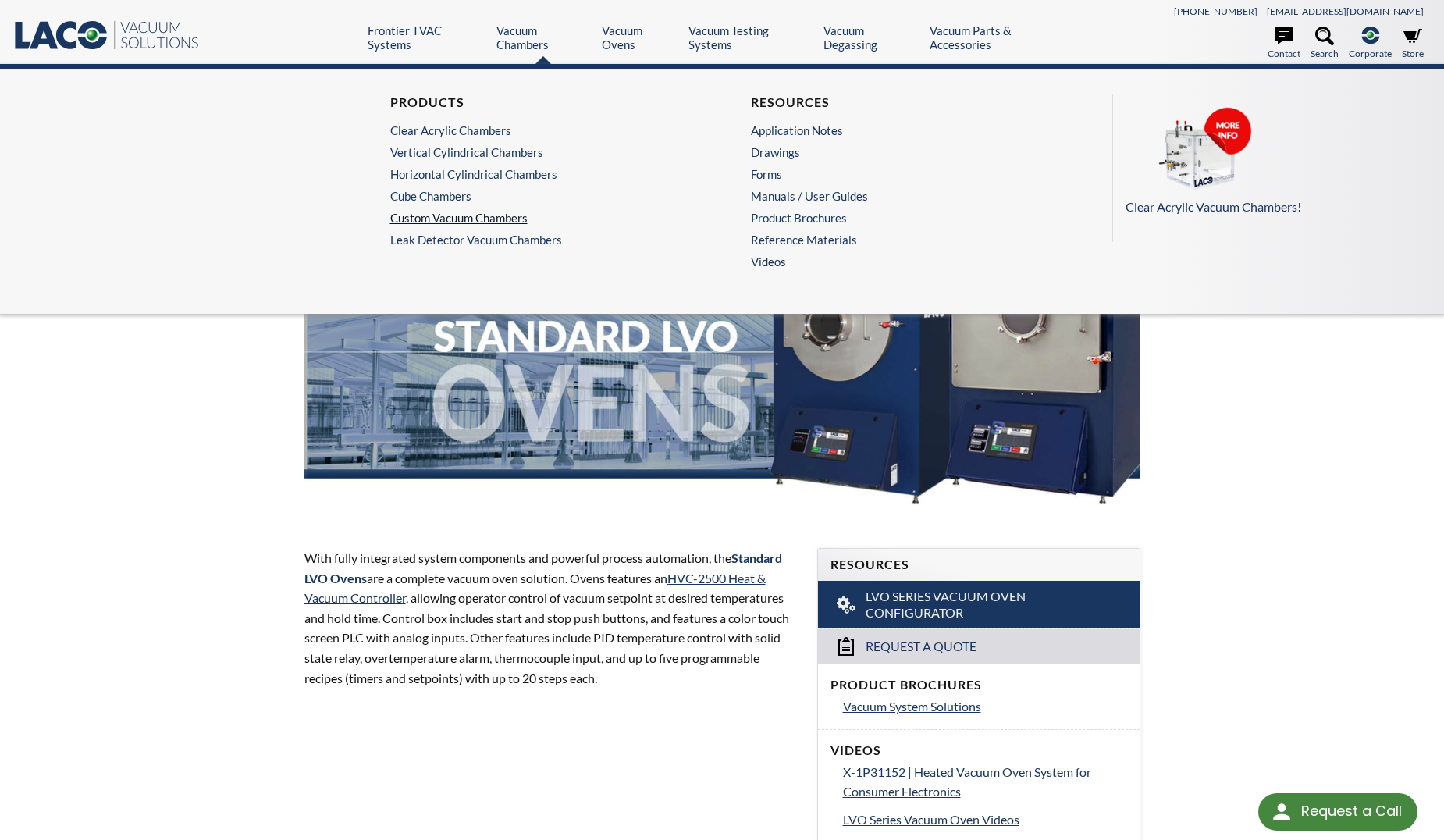
click at [459, 219] on link "Custom Vacuum Chambers" at bounding box center [538, 218] width 296 height 14
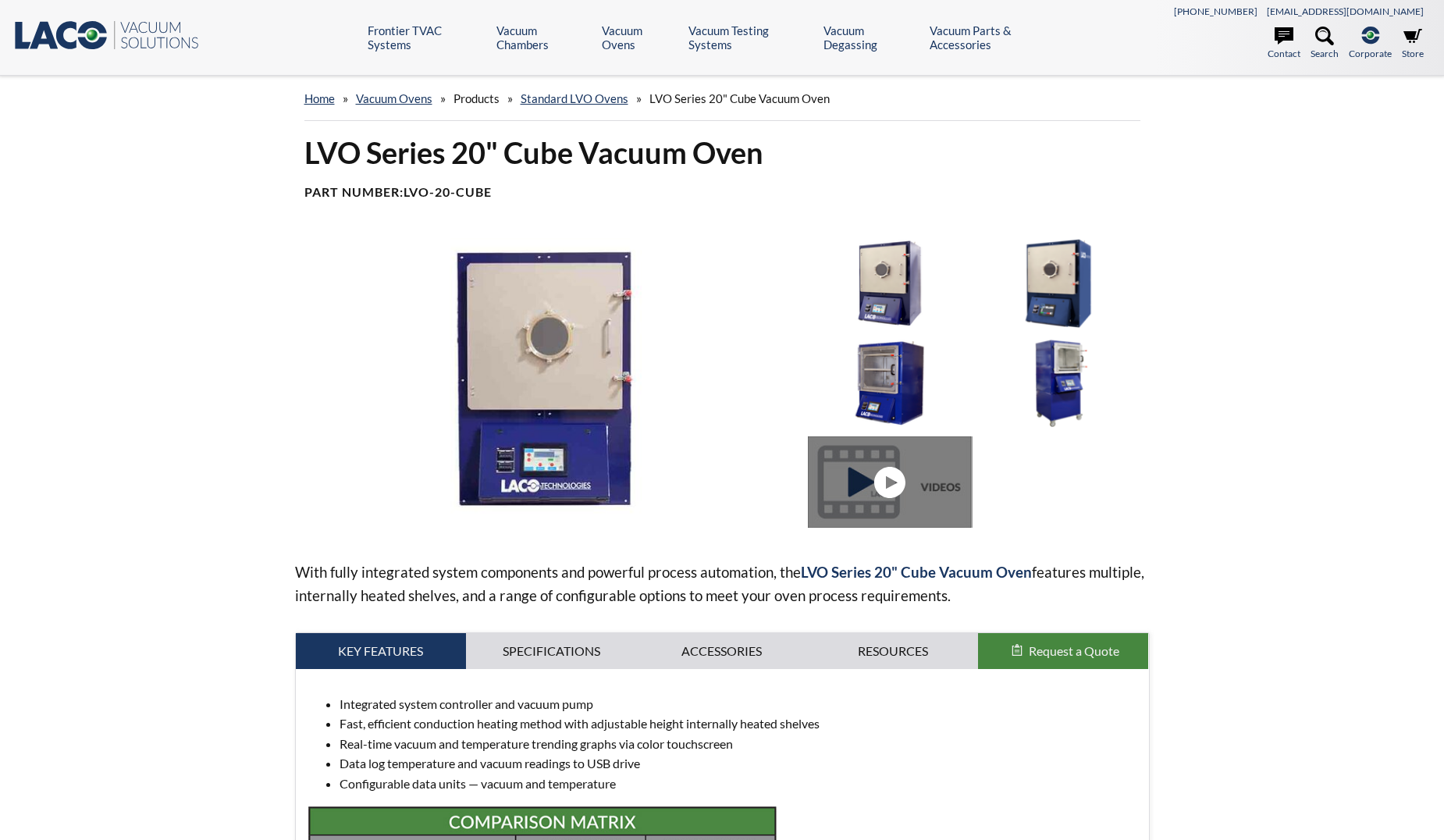
select select "Language Translate Widget"
click at [895, 395] on img at bounding box center [890, 383] width 163 height 91
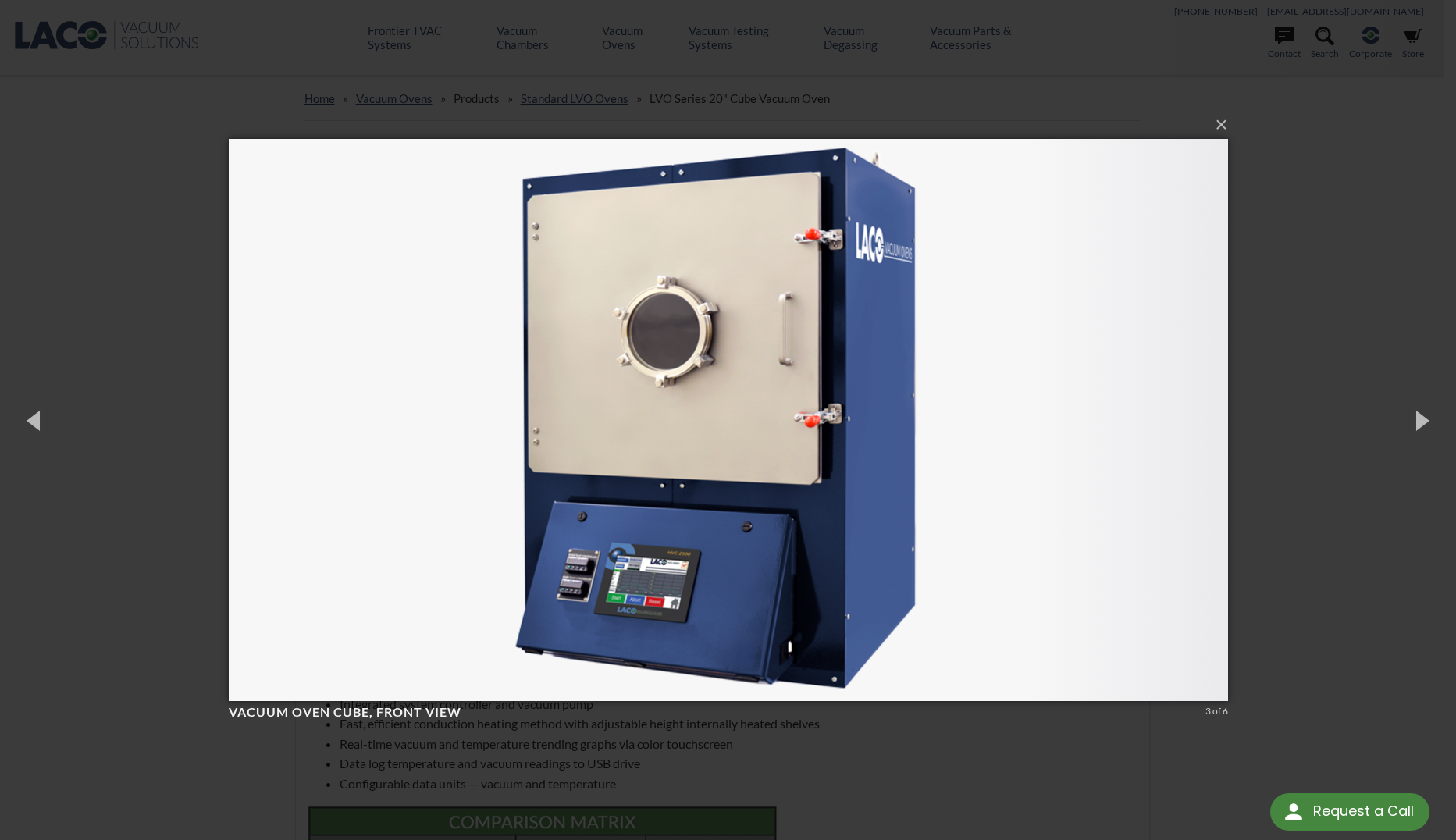
click at [268, 103] on div "× Vacuum Oven Cube, front view 3 of 6 Loading..." at bounding box center [728, 420] width 1456 height 840
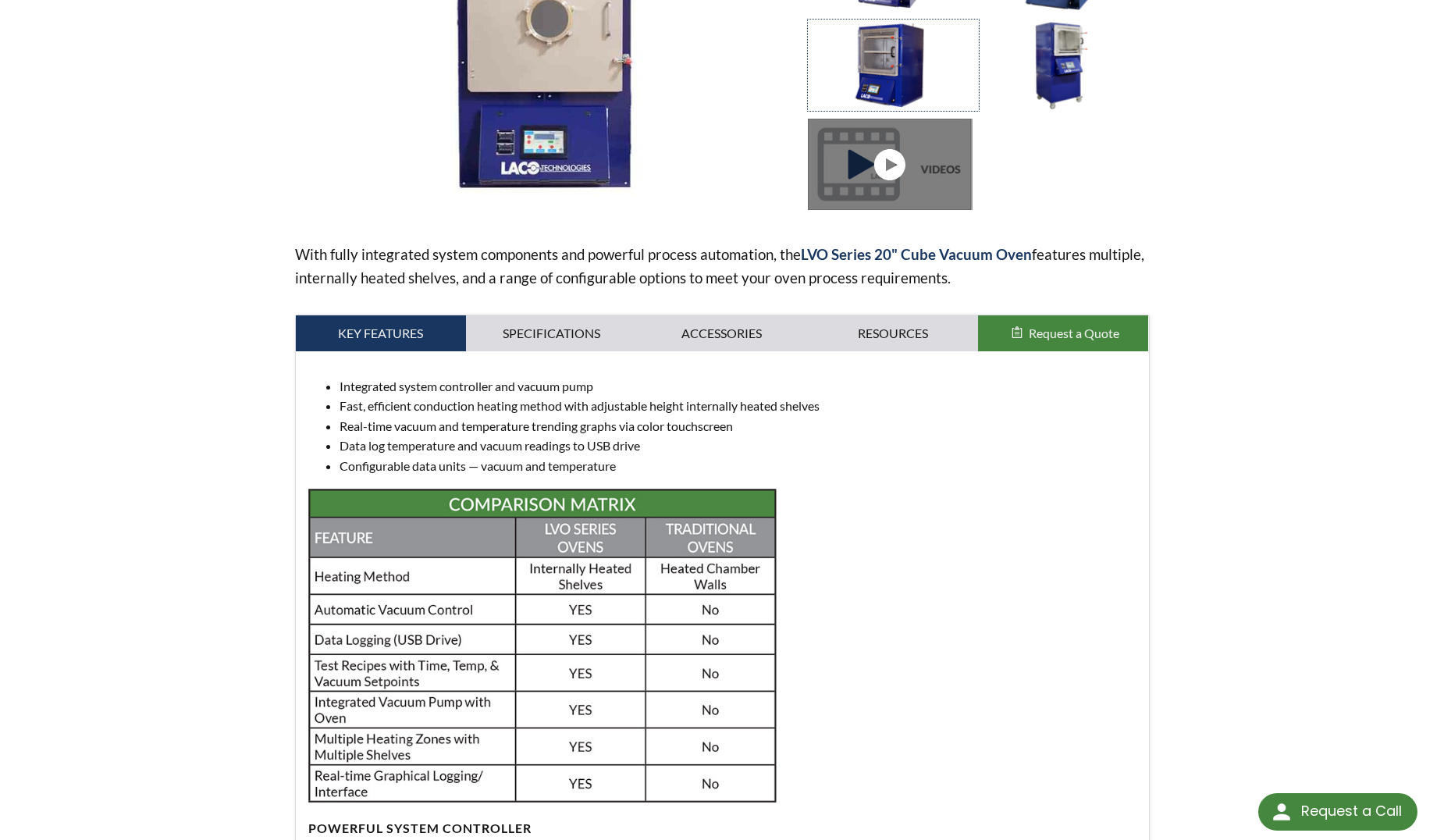
scroll to position [318, 0]
click at [101, 428] on div "home » Vacuum Ovens » Products » Standard LVO Ovens » LVO Series 20" Cube Vacuu…" at bounding box center [722, 577] width 1444 height 1641
click at [504, 328] on link "Specifications" at bounding box center [552, 332] width 171 height 36
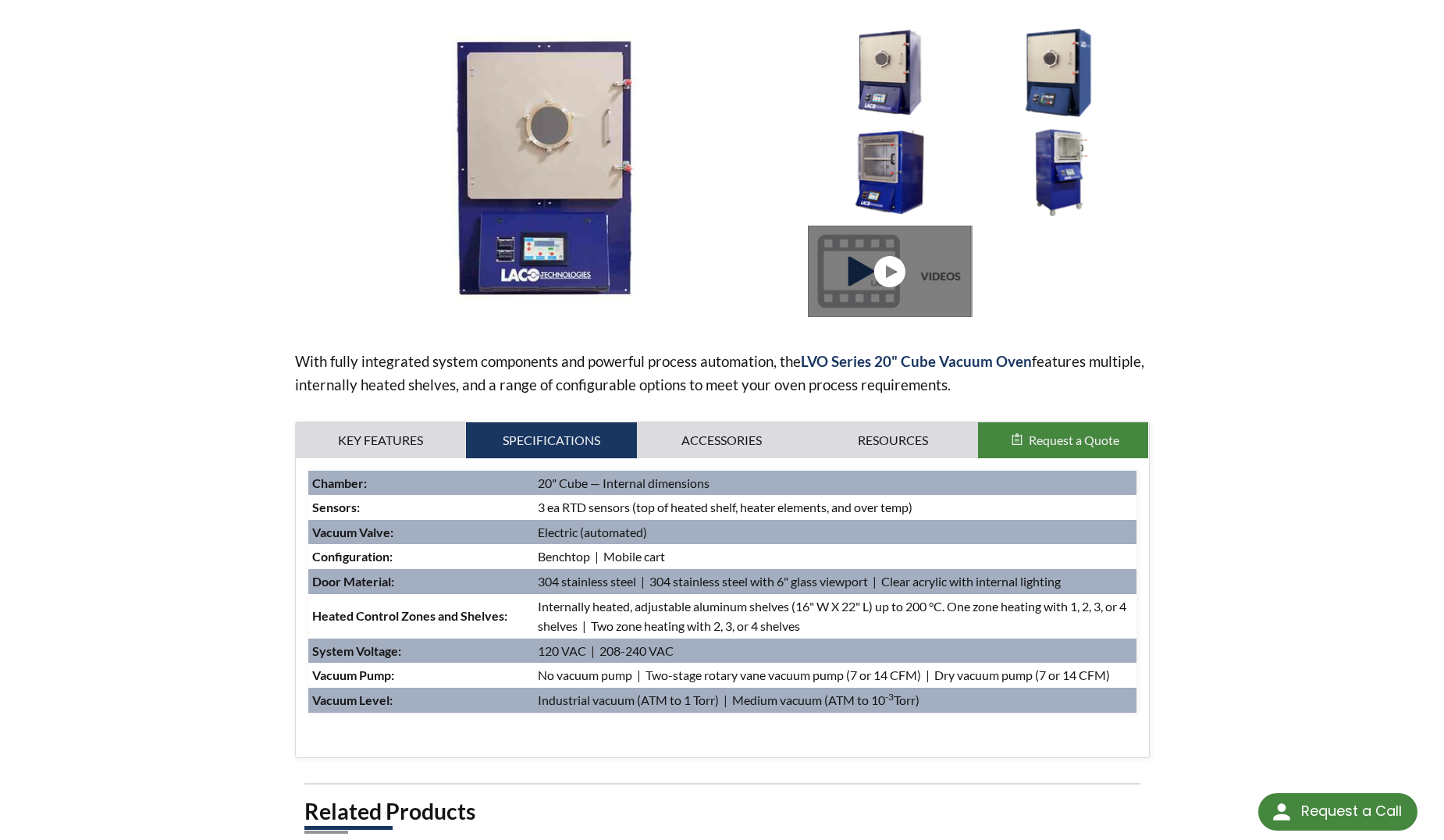
scroll to position [210, 0]
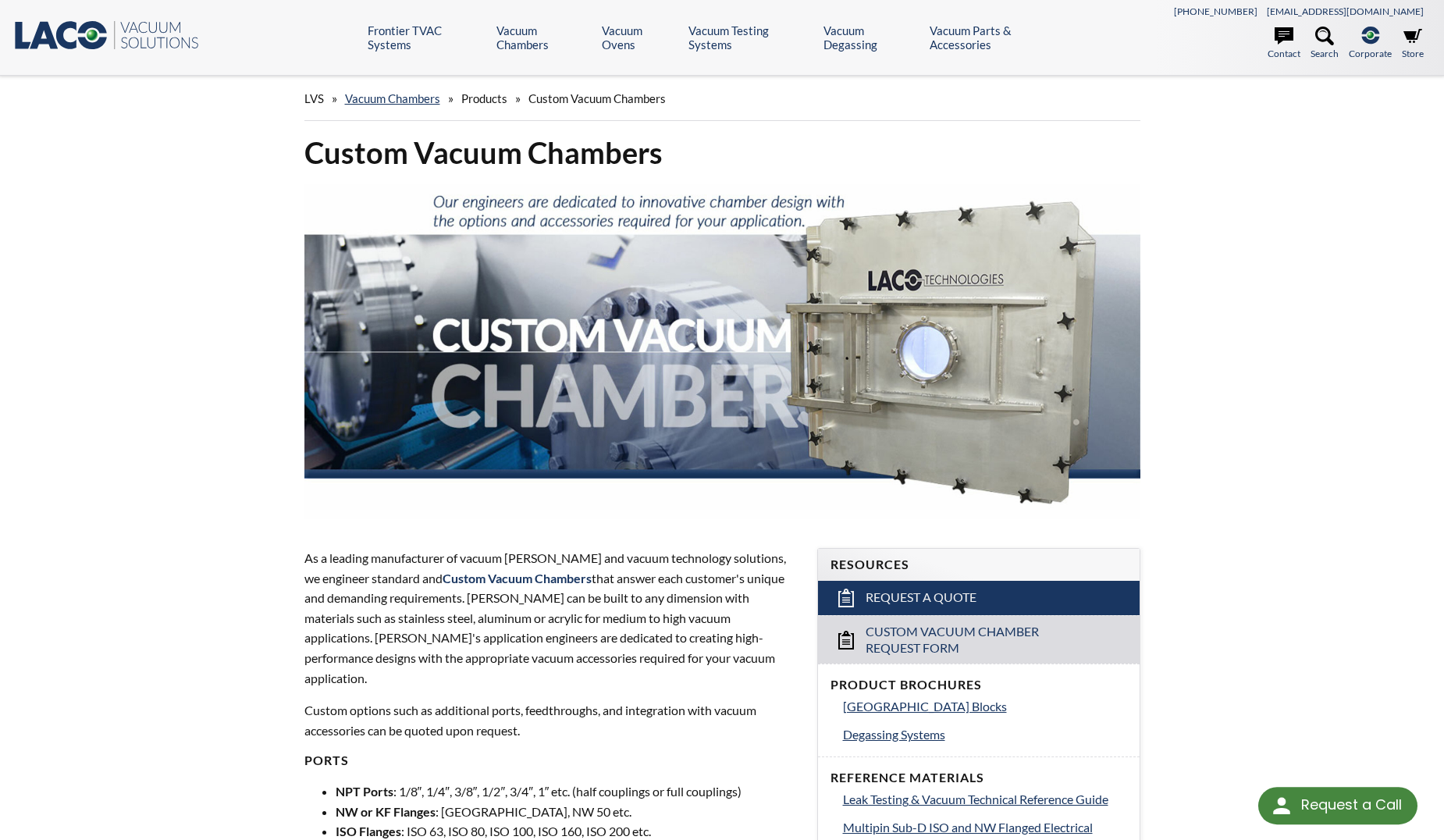
select select "Language Translate Widget"
click at [435, 105] on link "Vacuum Chambers" at bounding box center [393, 98] width 95 height 14
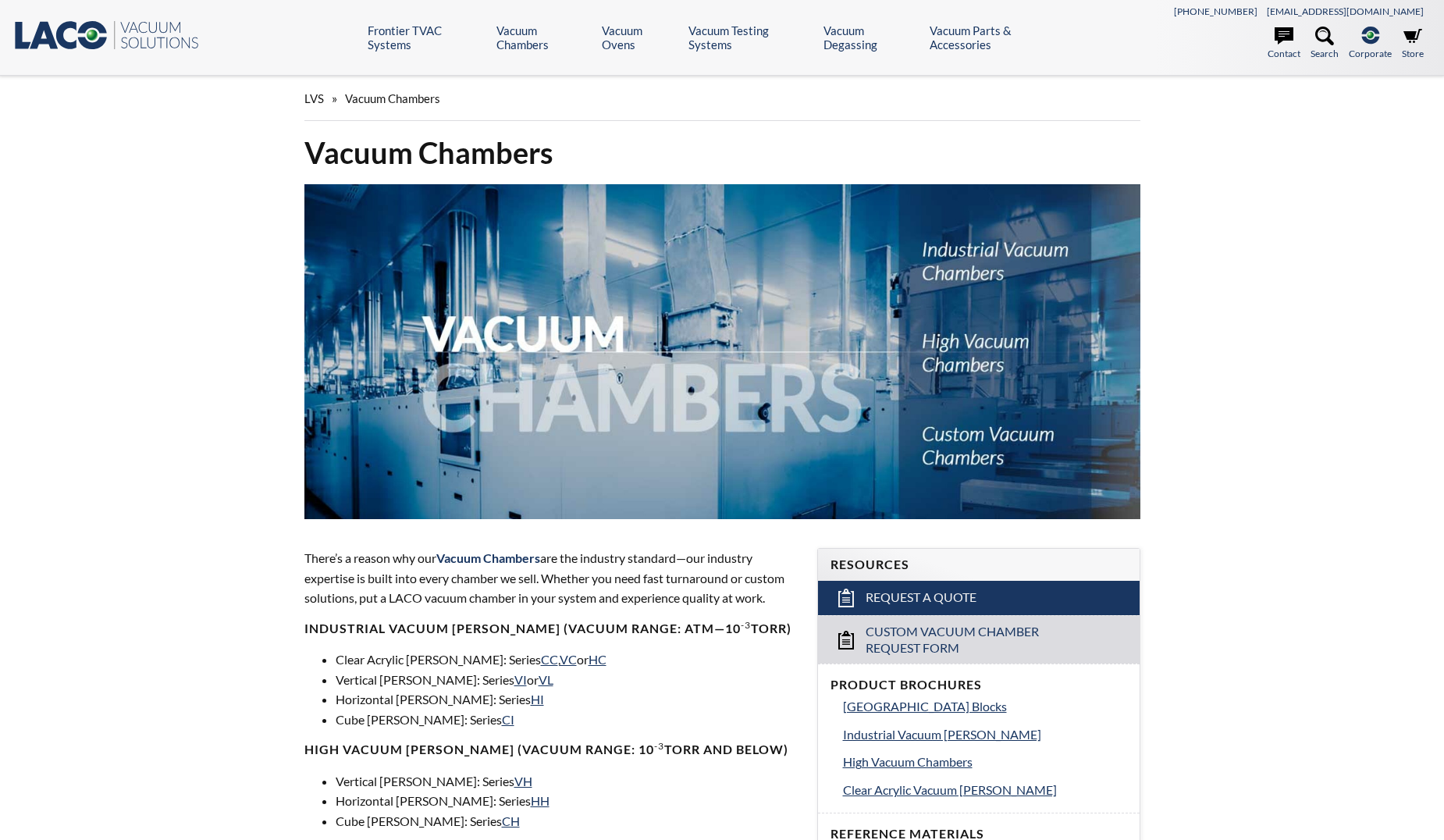
select select "Language Translate Widget"
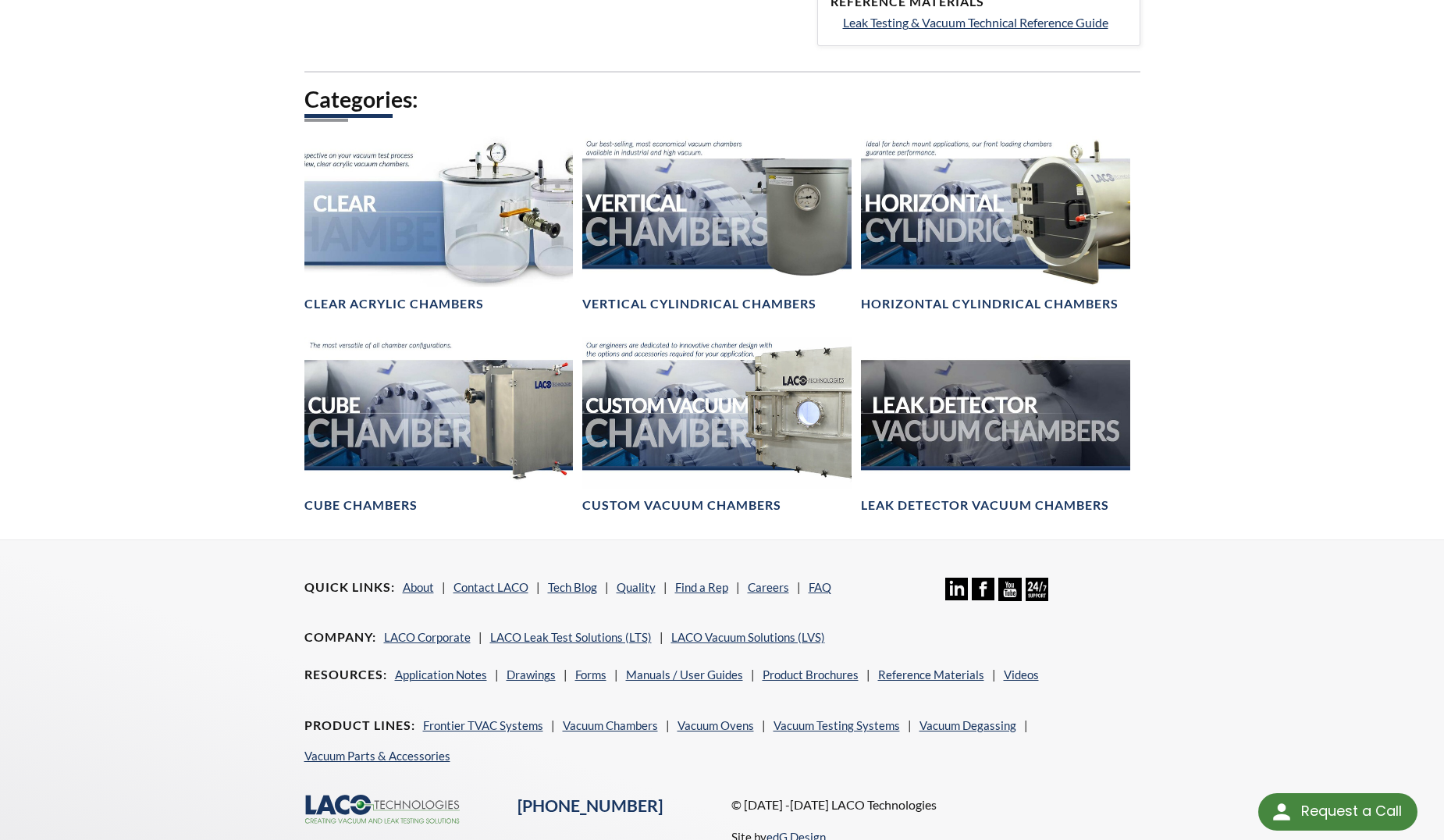
scroll to position [833, 0]
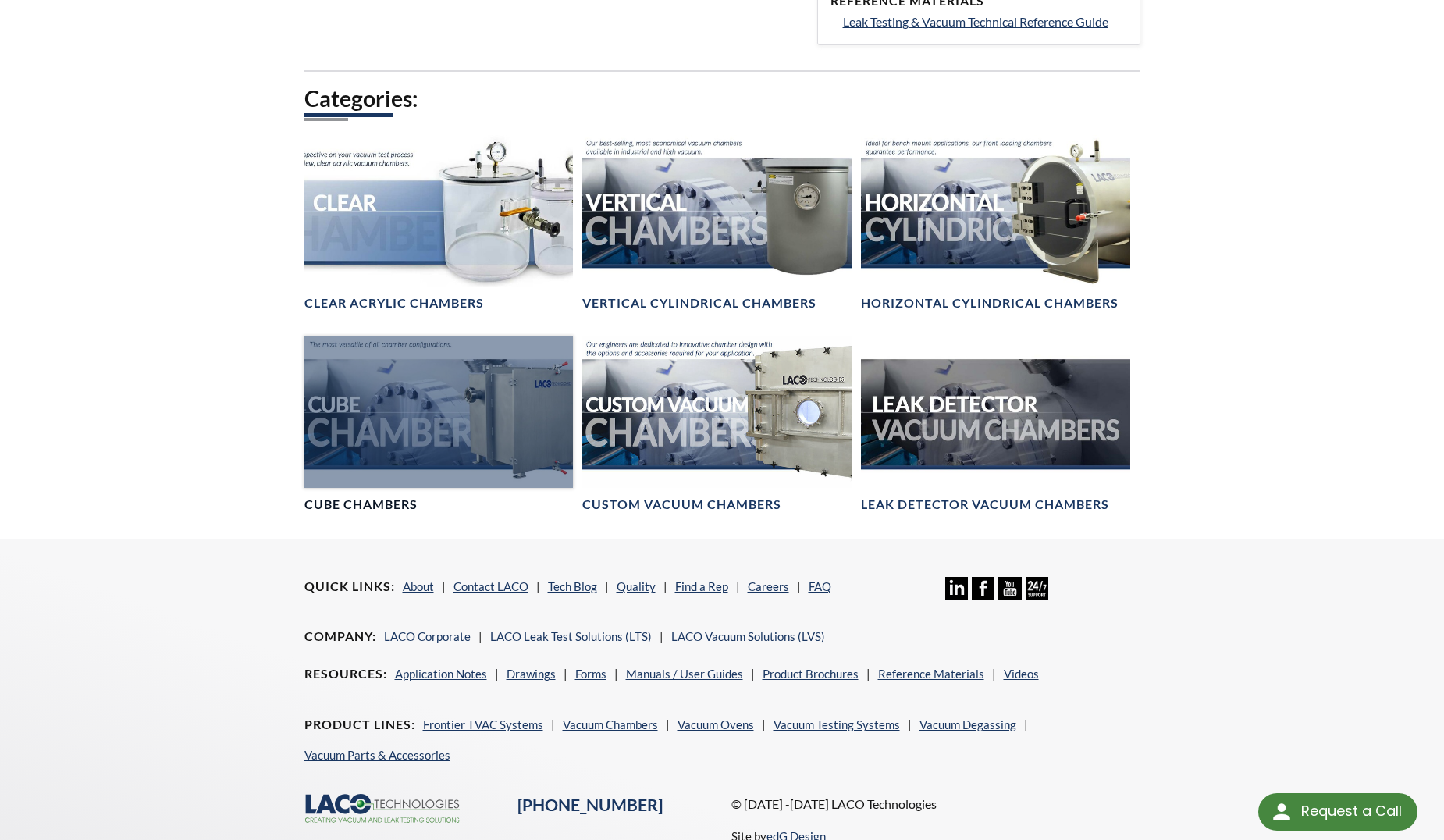
click at [320, 437] on div at bounding box center [439, 412] width 269 height 151
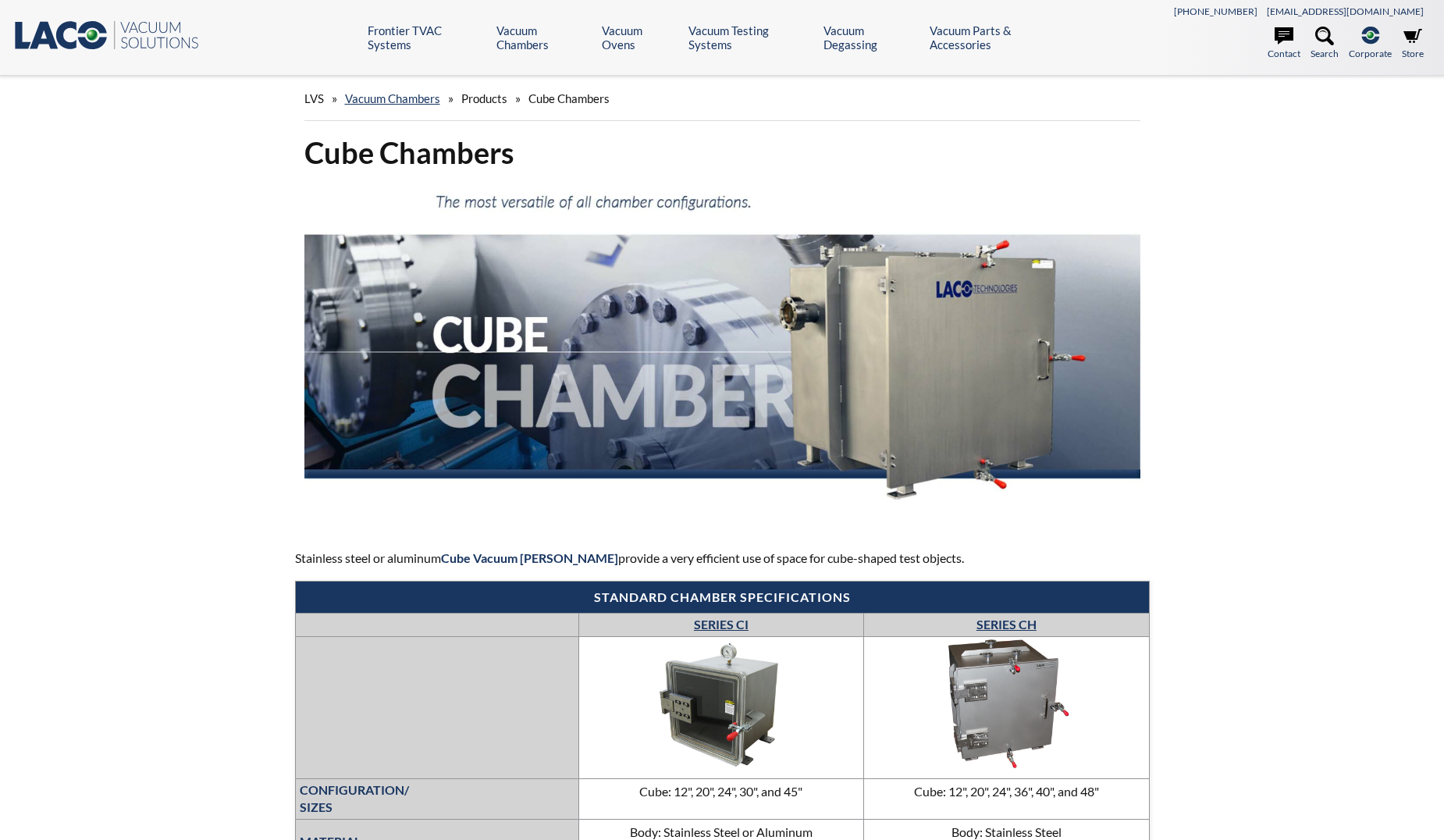
select select "Language Translate Widget"
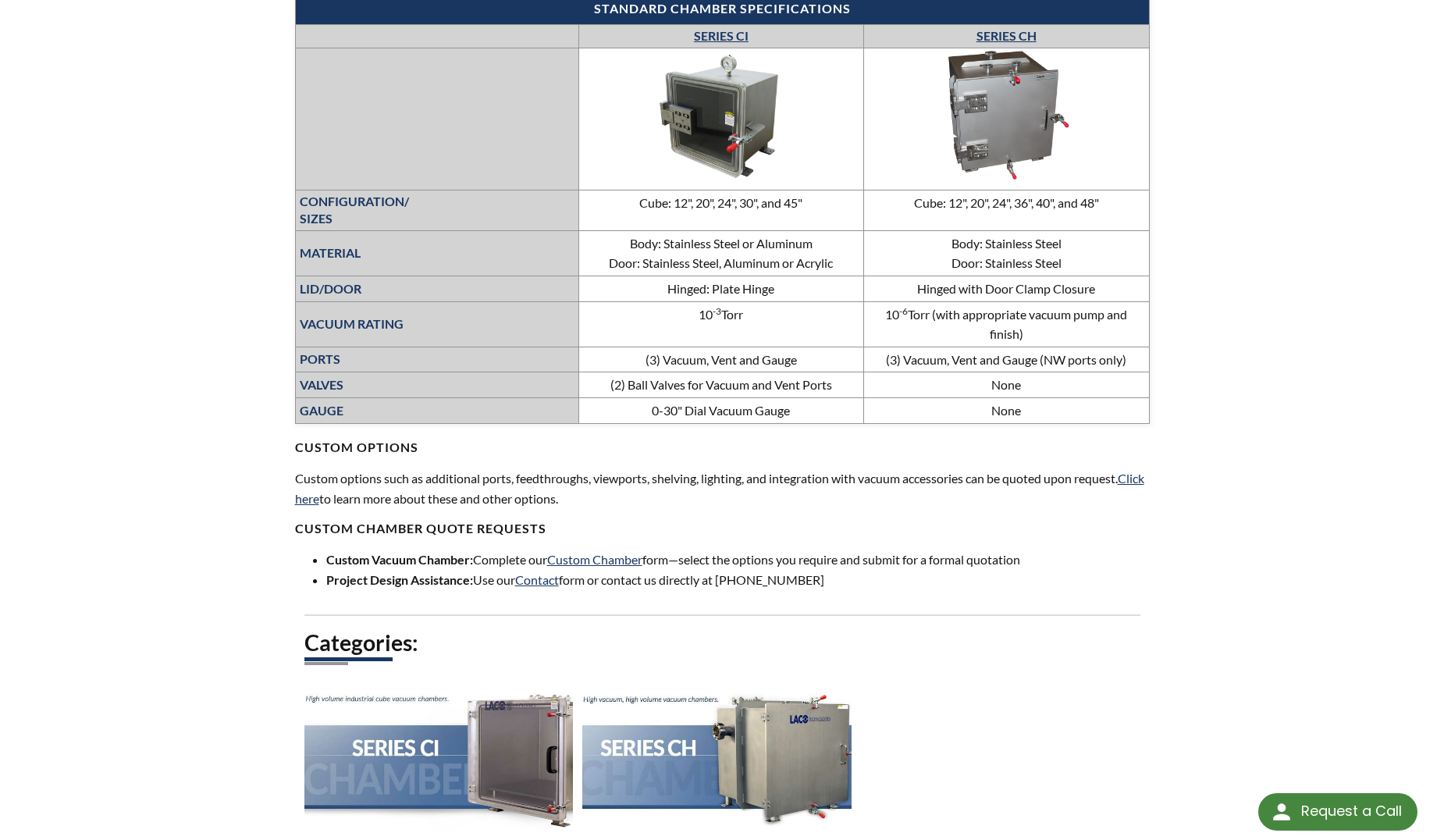
scroll to position [587, 0]
click at [1033, 152] on img at bounding box center [1006, 117] width 234 height 132
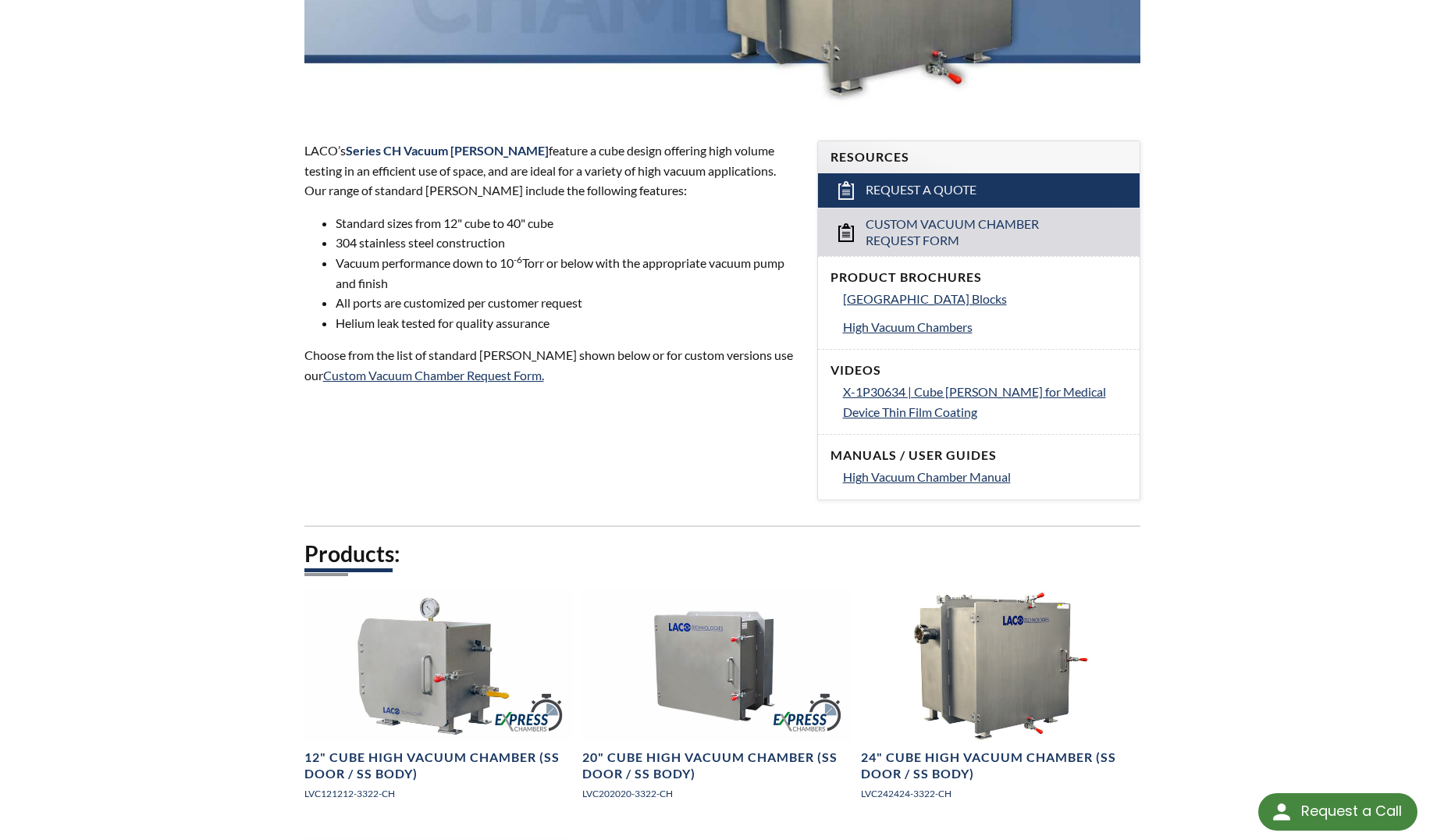
scroll to position [408, 0]
click at [861, 481] on span "High Vacuum Chamber Manual" at bounding box center [927, 476] width 168 height 15
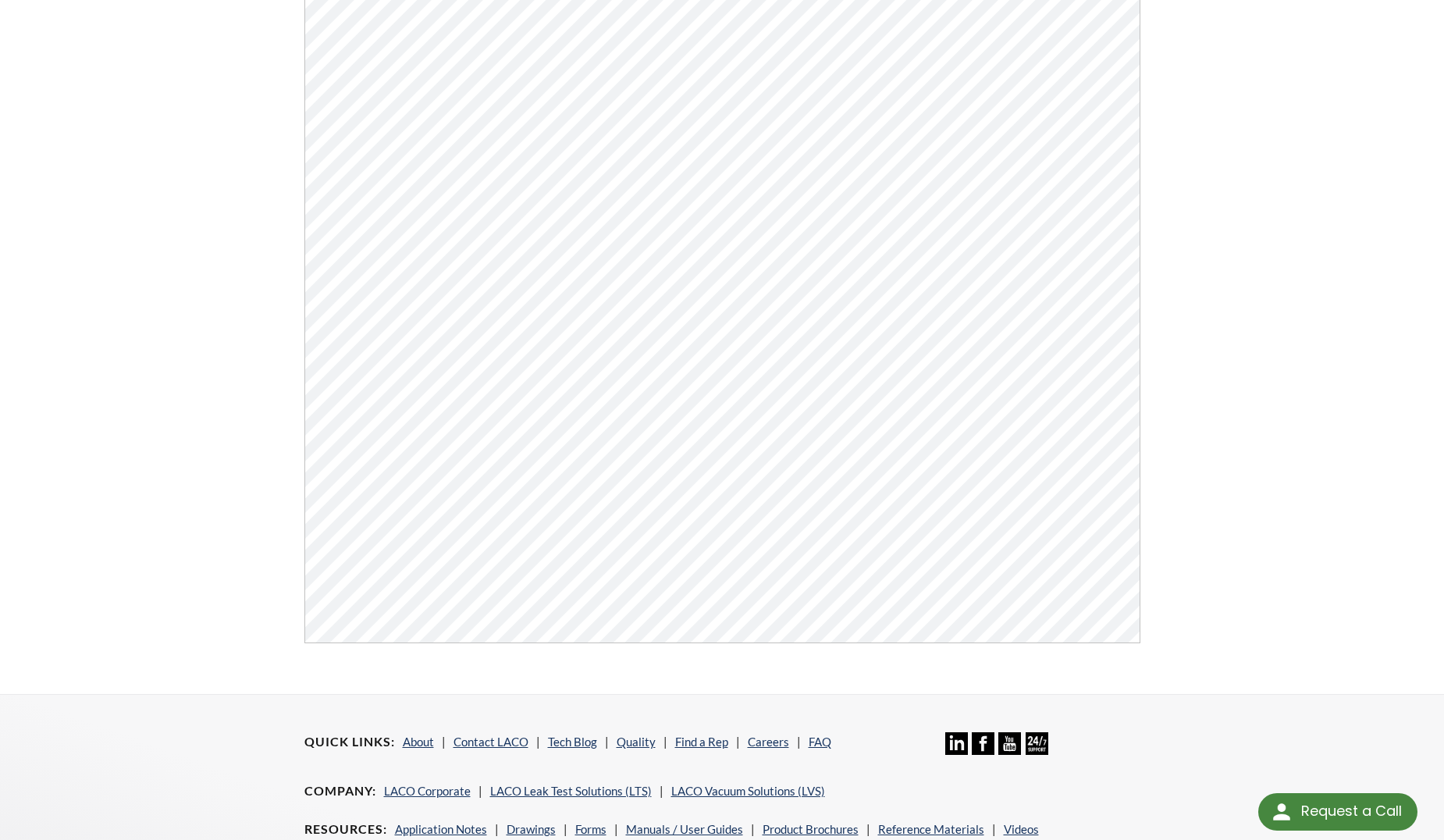
scroll to position [380, 0]
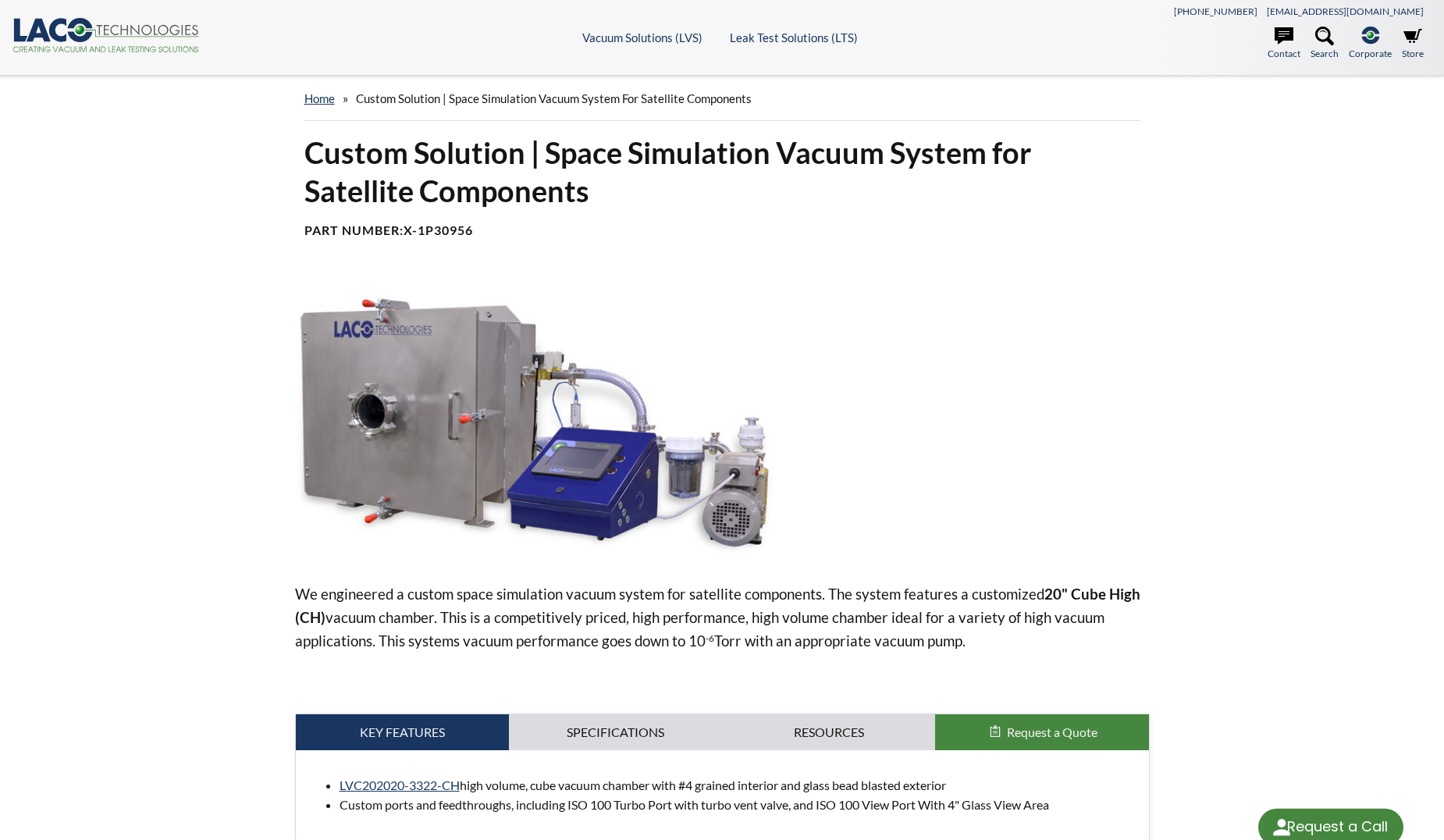
select select "Language Translate Widget"
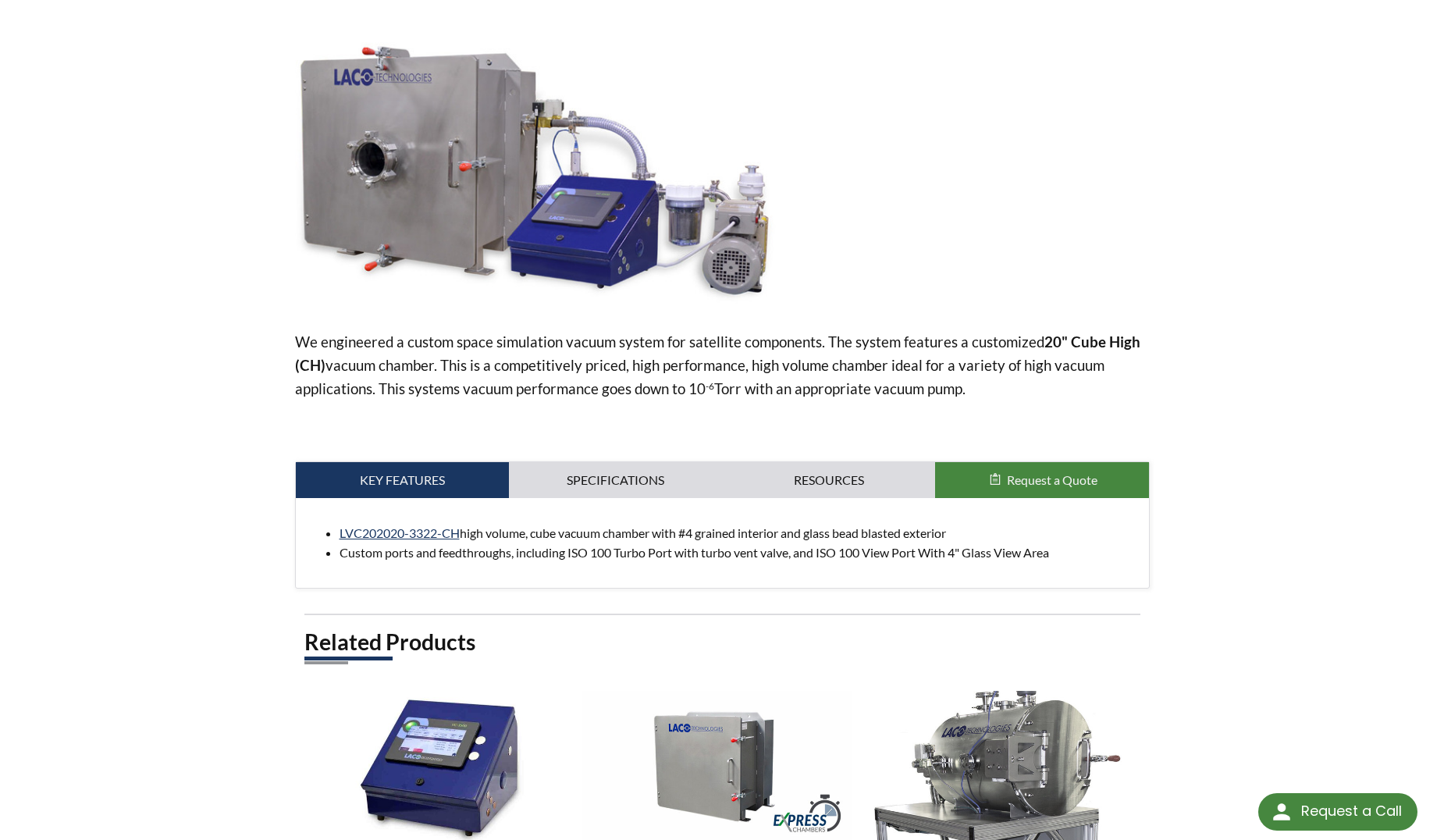
scroll to position [253, 0]
click at [640, 492] on link "Specifications" at bounding box center [616, 479] width 213 height 36
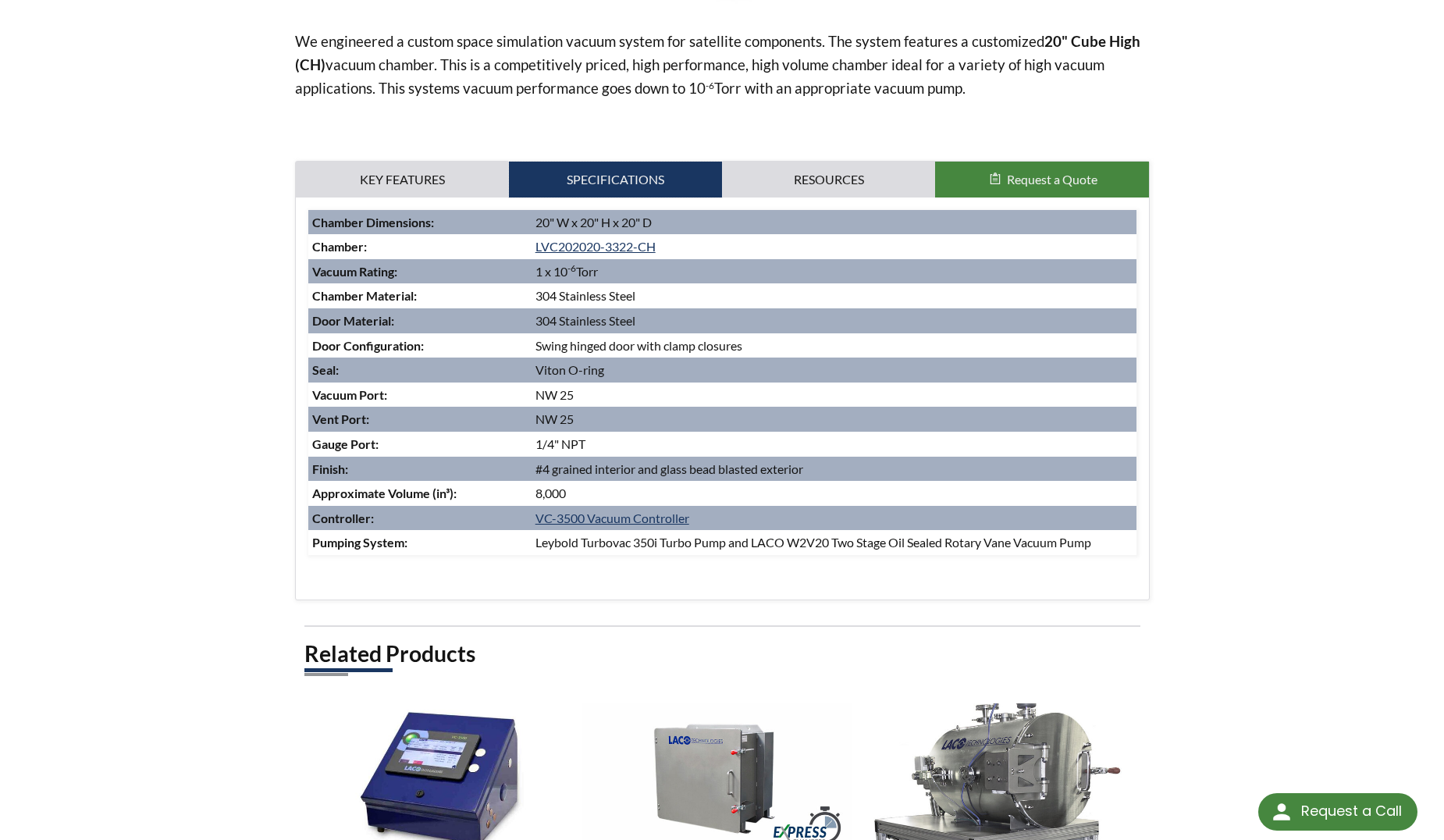
scroll to position [551, 0]
click at [469, 189] on link "Key Features" at bounding box center [402, 180] width 213 height 36
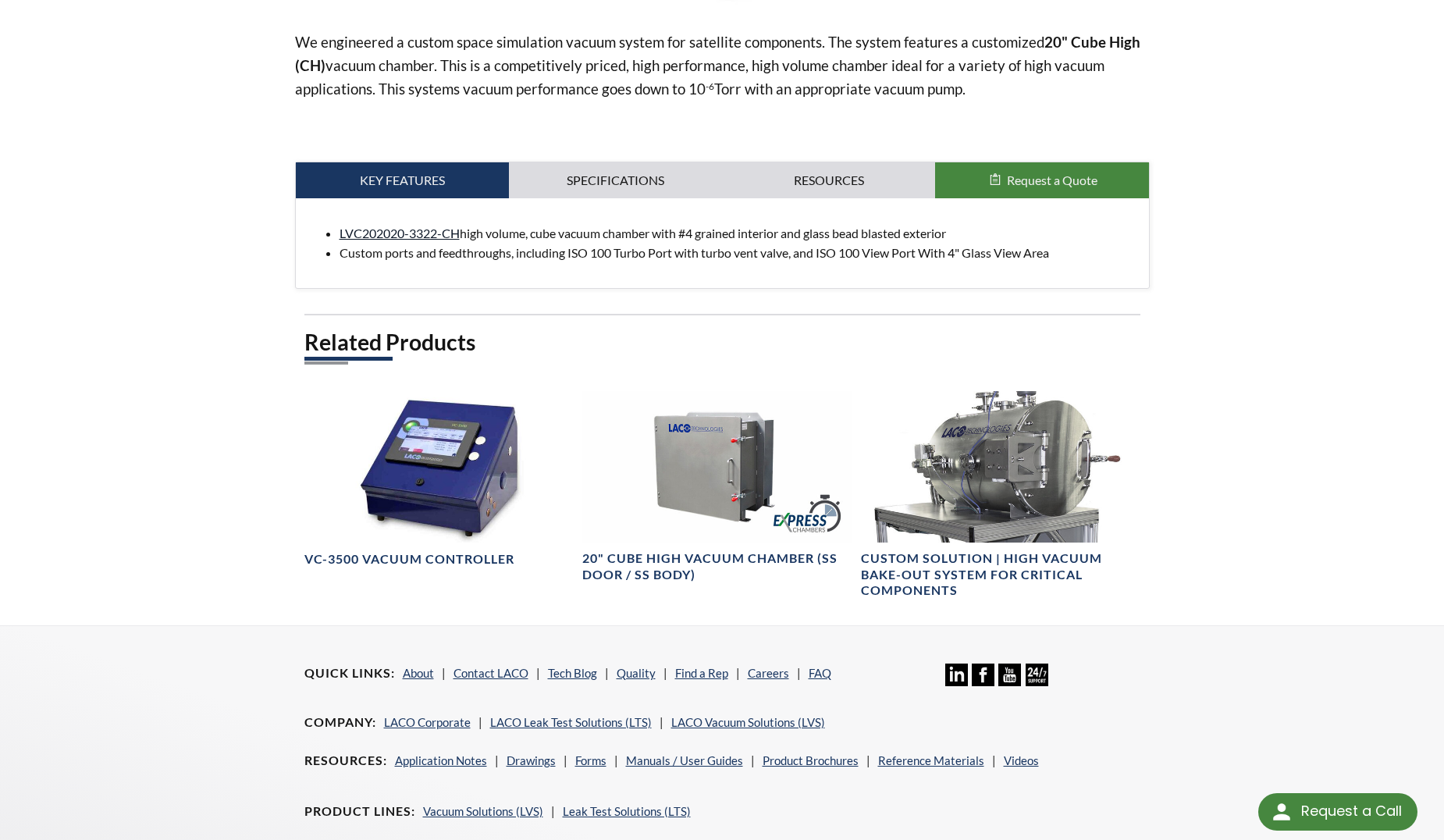
click at [349, 234] on link "LVC202020-3322-CH" at bounding box center [400, 233] width 120 height 15
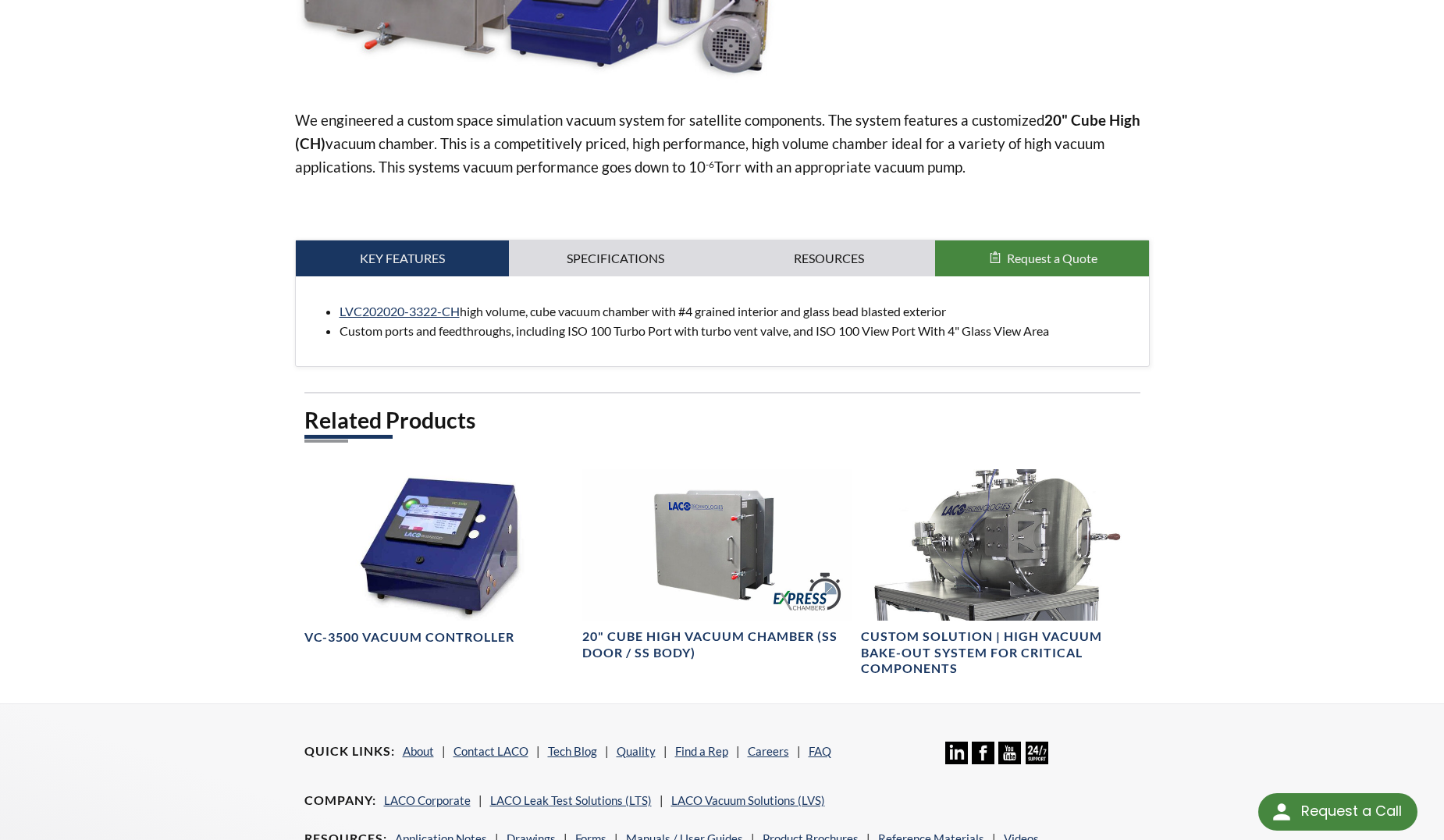
scroll to position [469, 0]
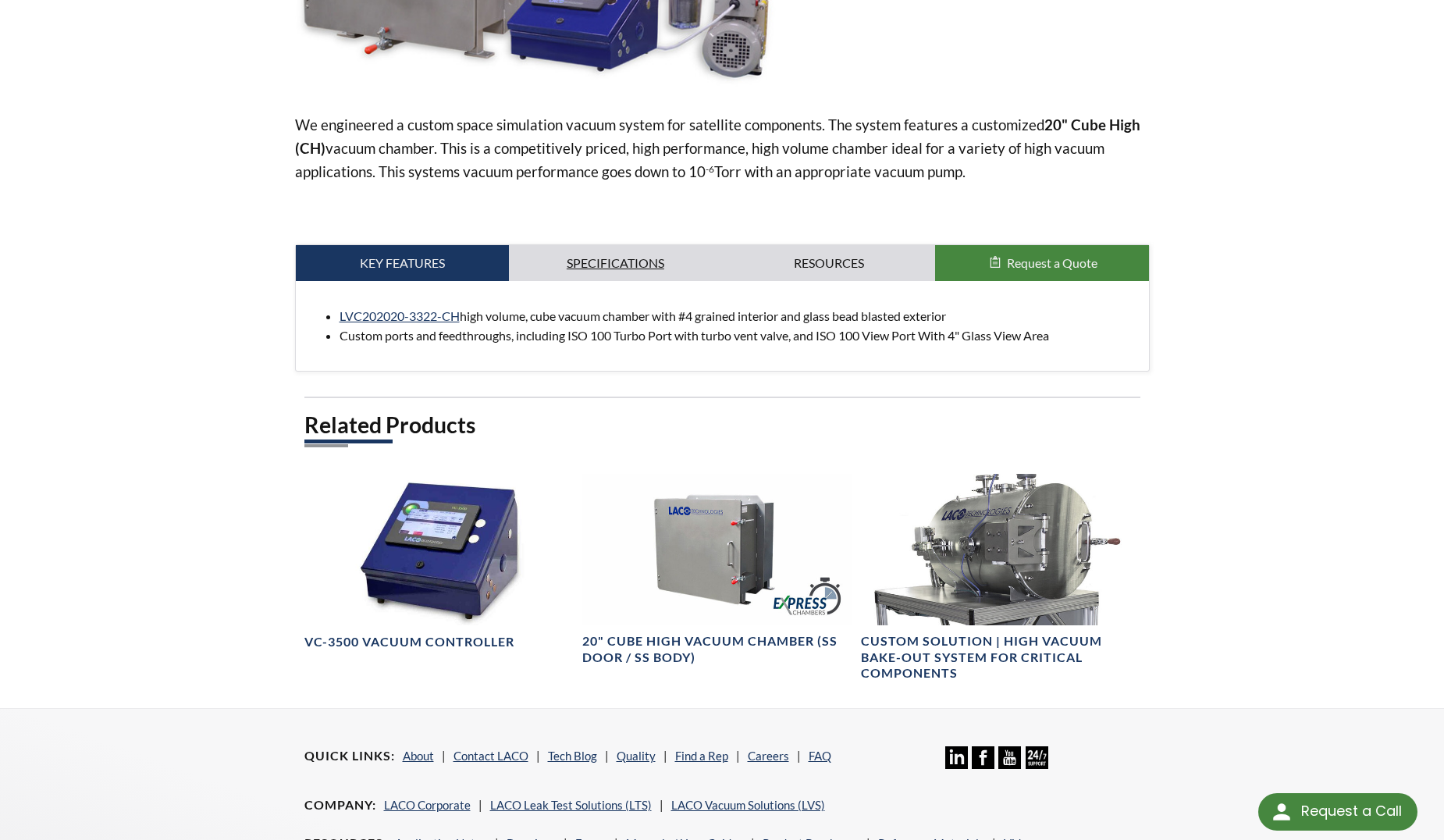
click at [565, 273] on link "Specifications" at bounding box center [616, 263] width 213 height 36
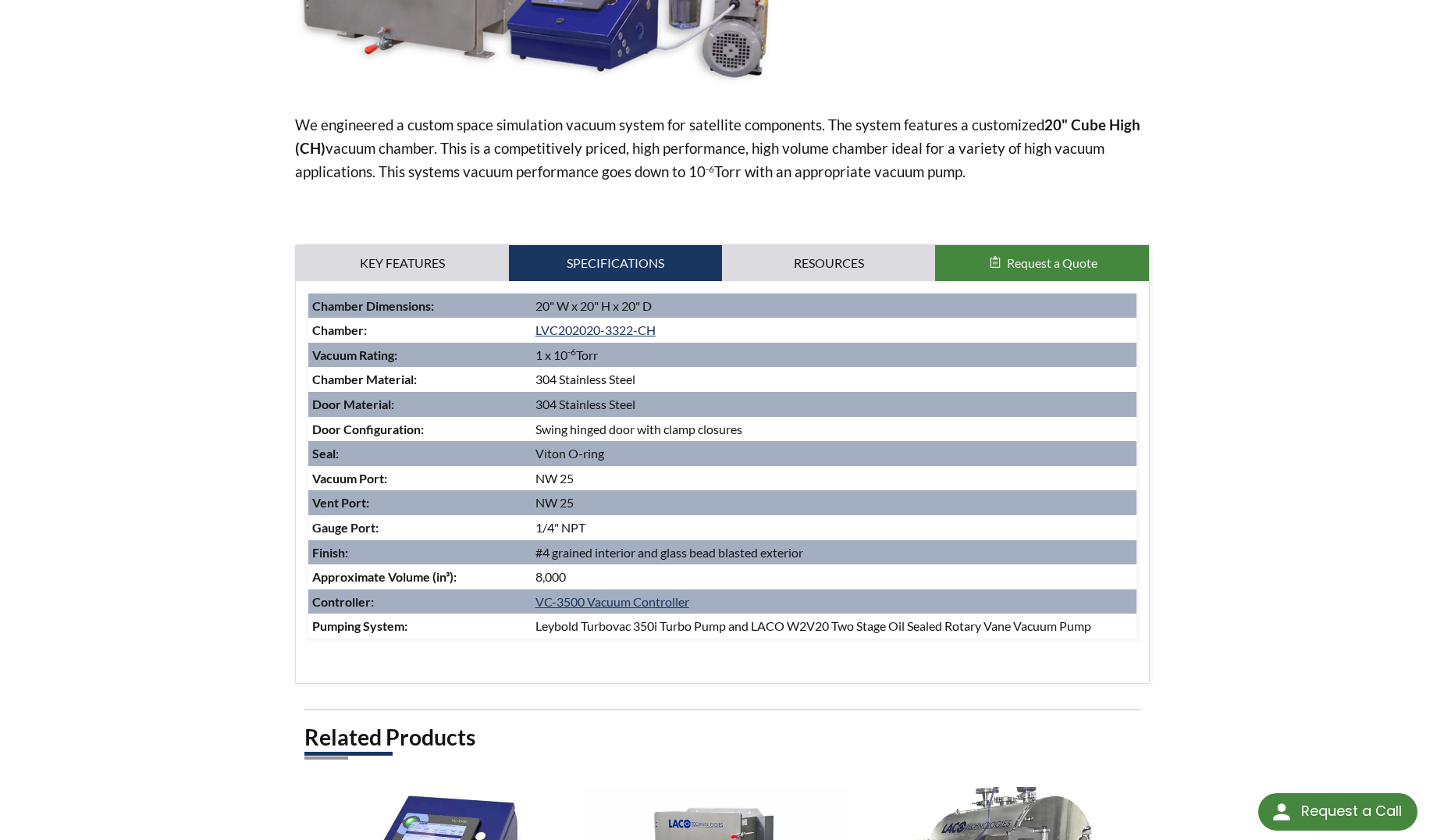
click at [603, 629] on td "Leybold Turbovac 350i Turbo Pump and LACO W2V20 Two Stage Oil Sealed Rotary Van…" at bounding box center [834, 625] width 605 height 25
drag, startPoint x: 603, startPoint y: 629, endPoint x: 548, endPoint y: 649, distance: 58.5
click at [548, 649] on p at bounding box center [570, 648] width 523 height 20
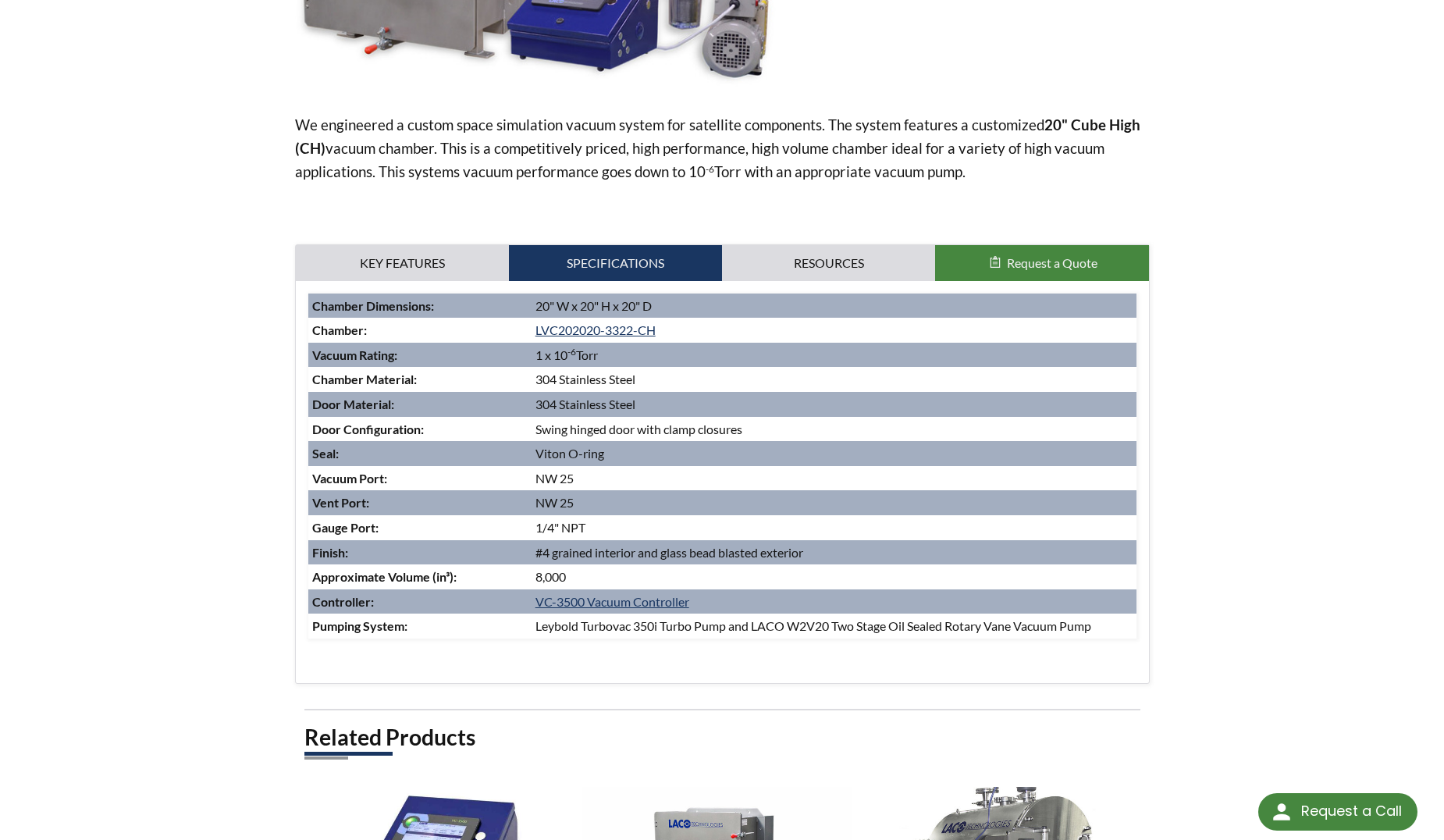
click at [543, 631] on td "Leybold Turbovac 350i Turbo Pump and LACO W2V20 Two Stage Oil Sealed Rotary Van…" at bounding box center [834, 625] width 605 height 25
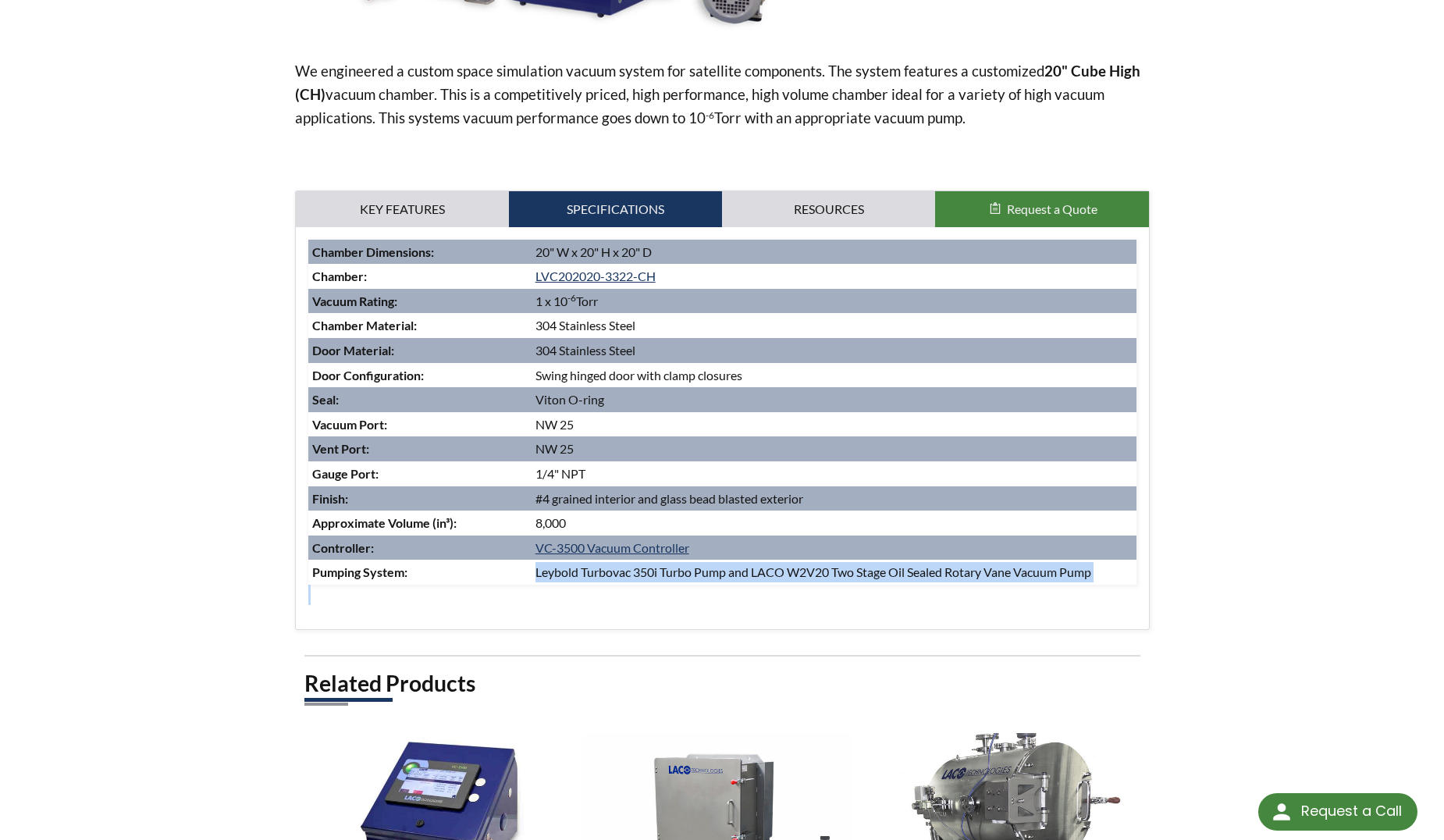
scroll to position [520, 0]
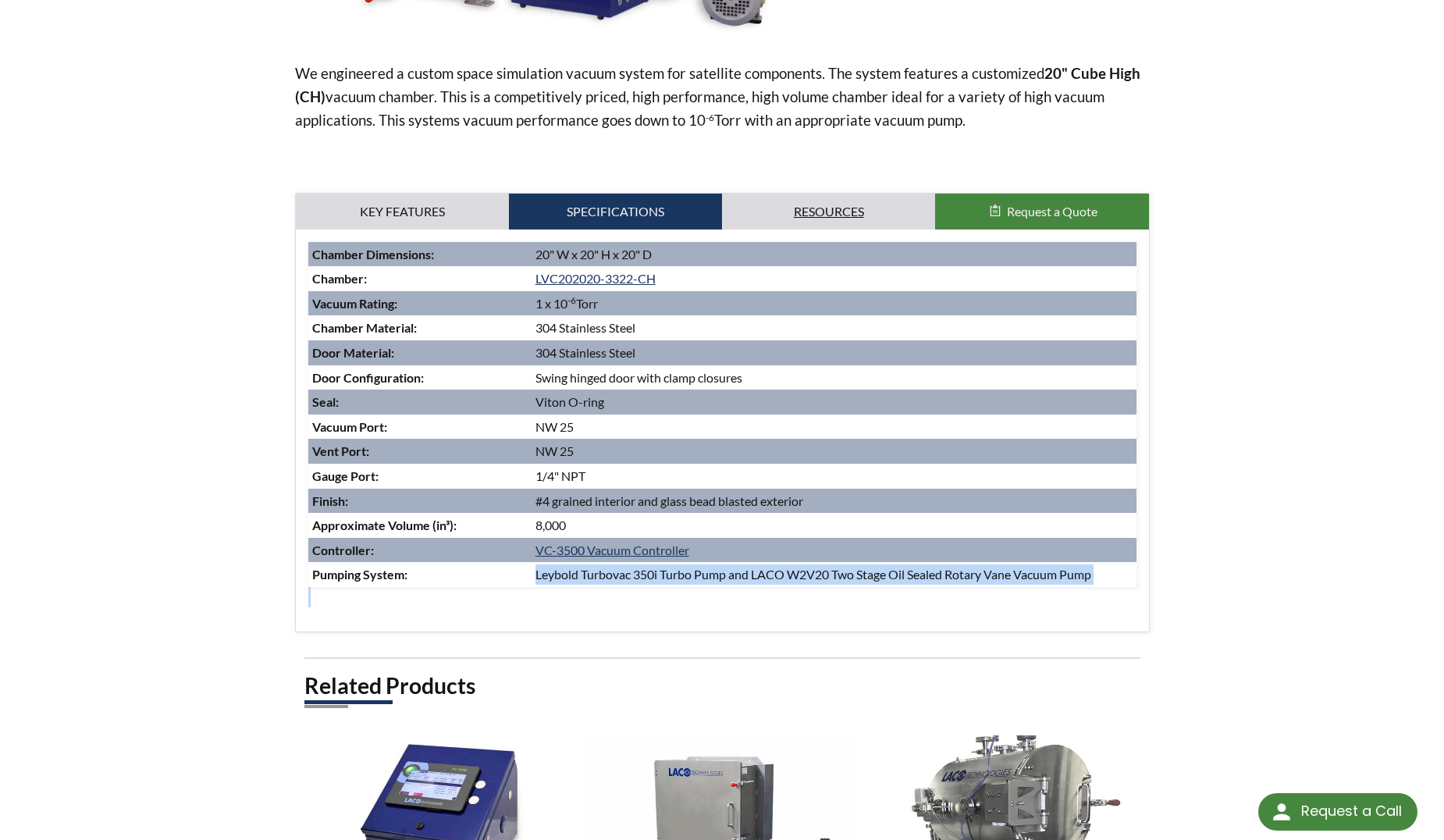
click at [798, 205] on link "Resources" at bounding box center [828, 211] width 213 height 36
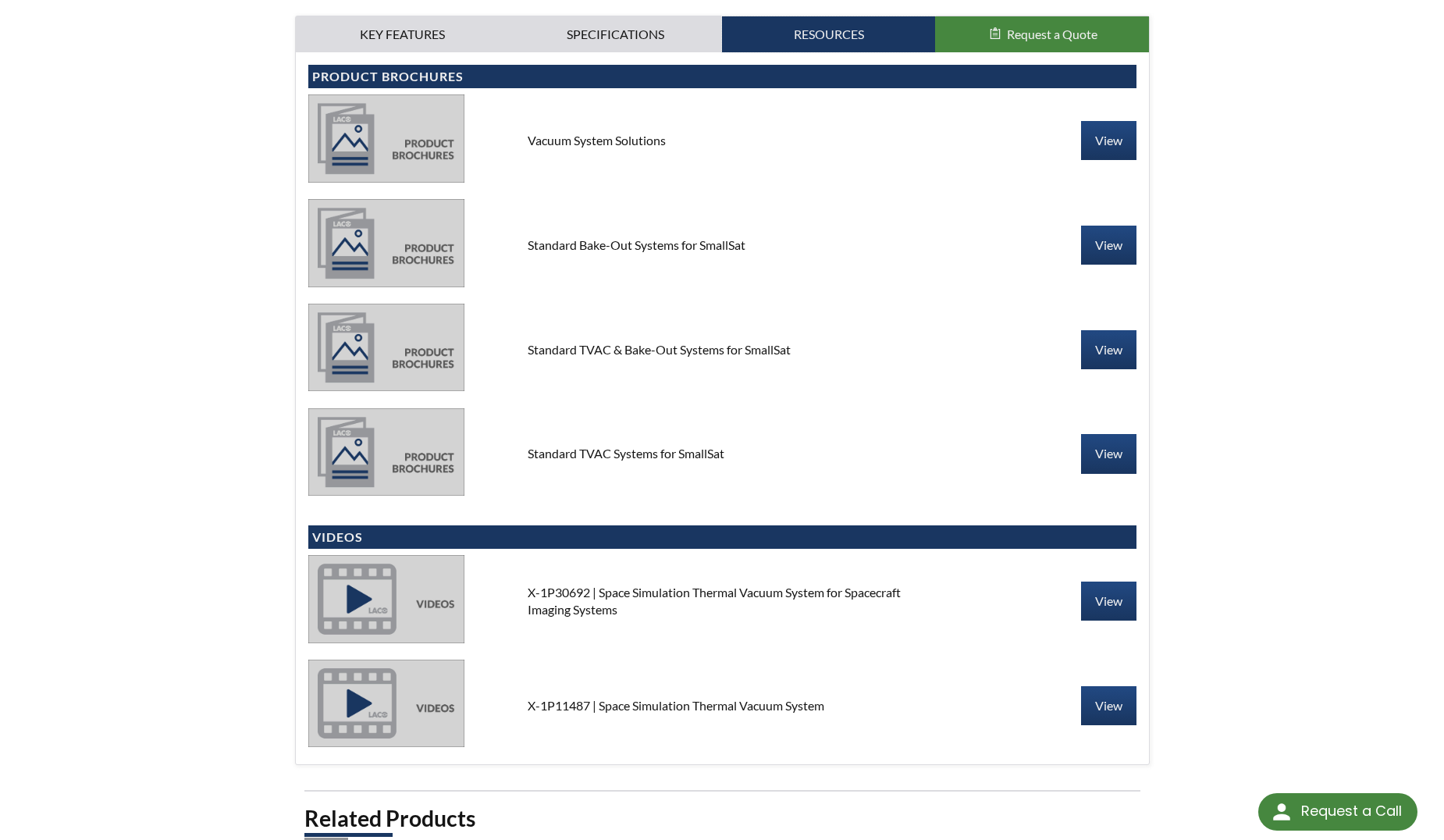
scroll to position [699, 0]
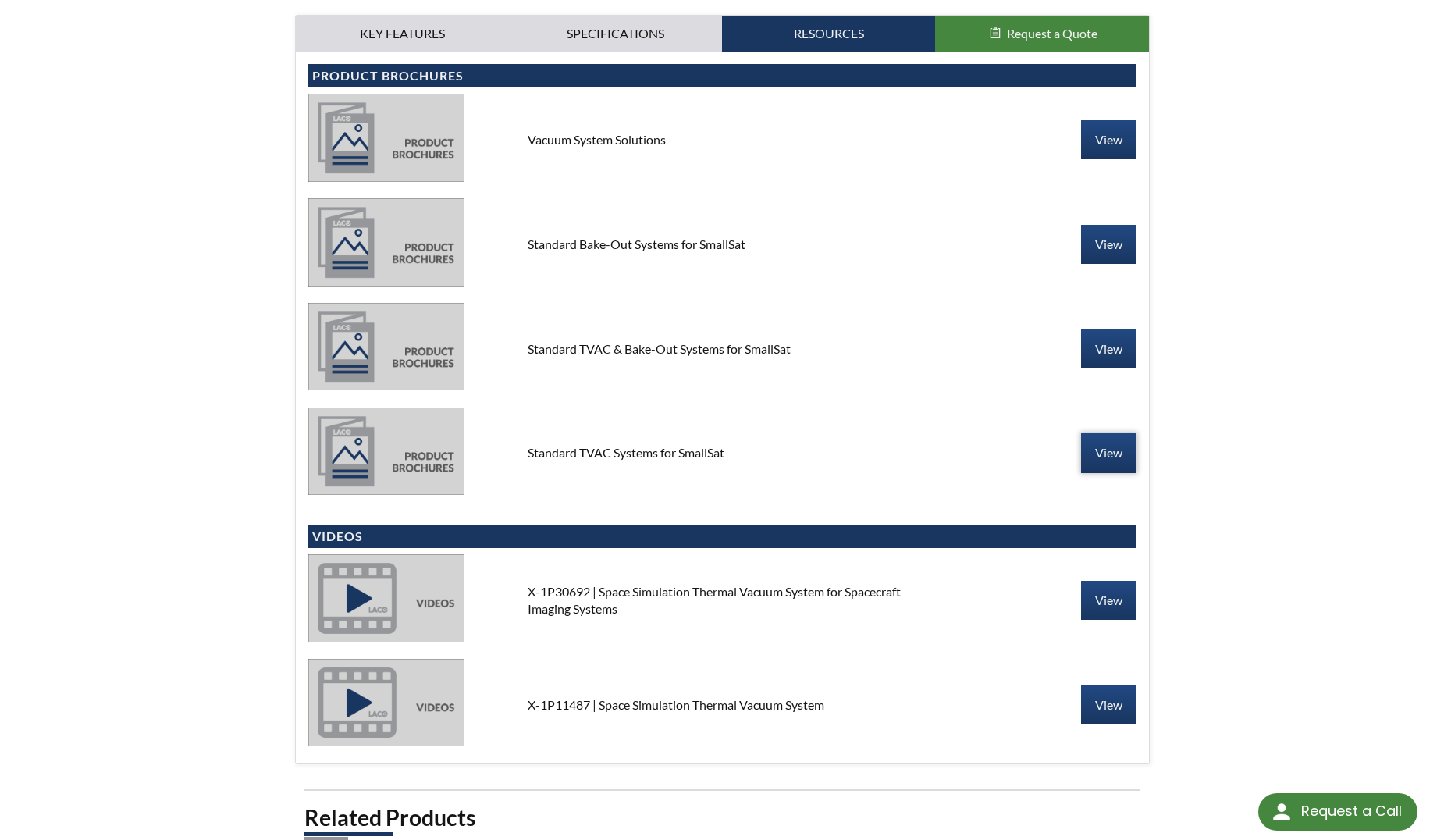
click at [1087, 435] on link "View" at bounding box center [1108, 452] width 55 height 39
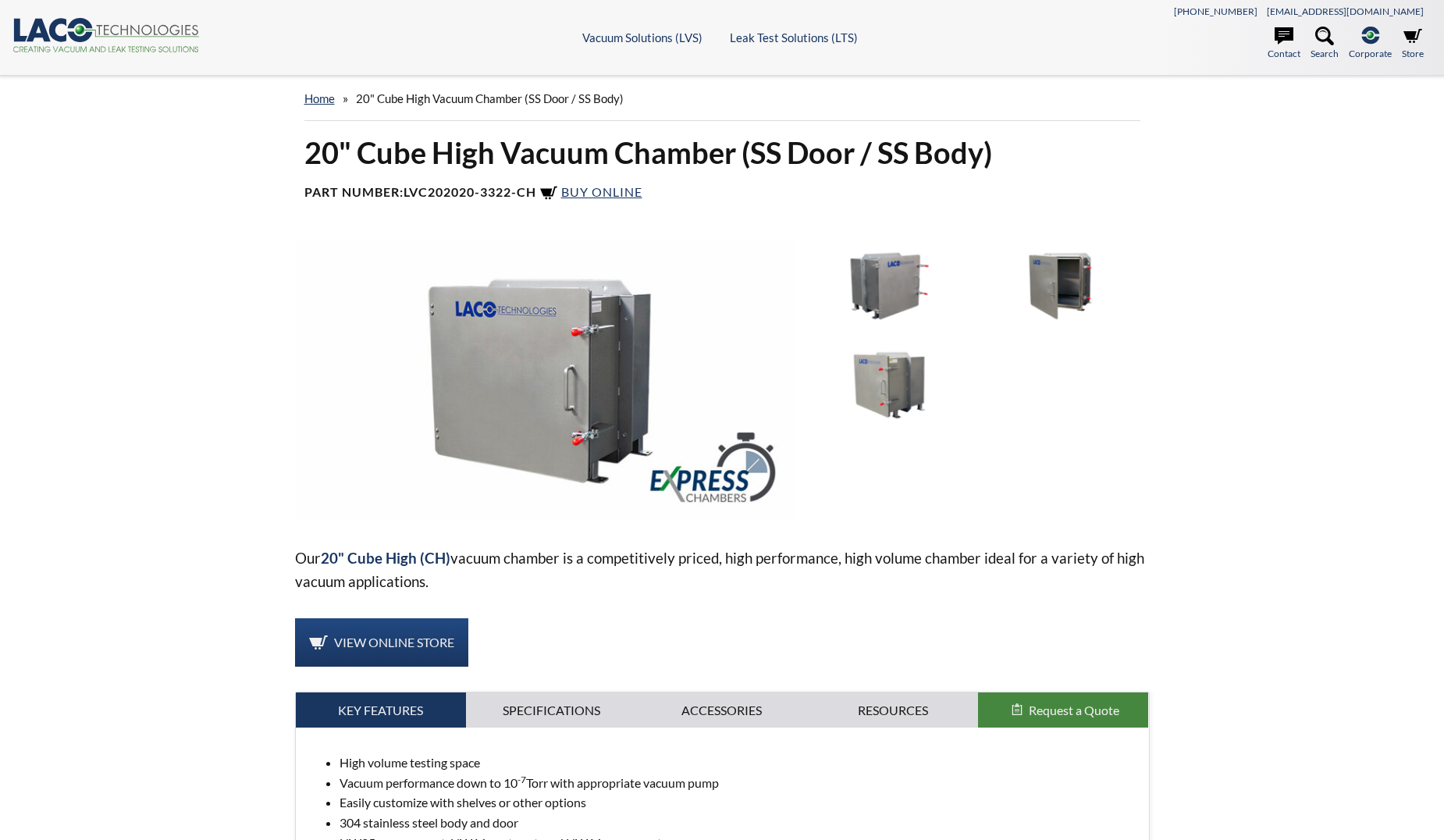
select select "Language Translate Widget"
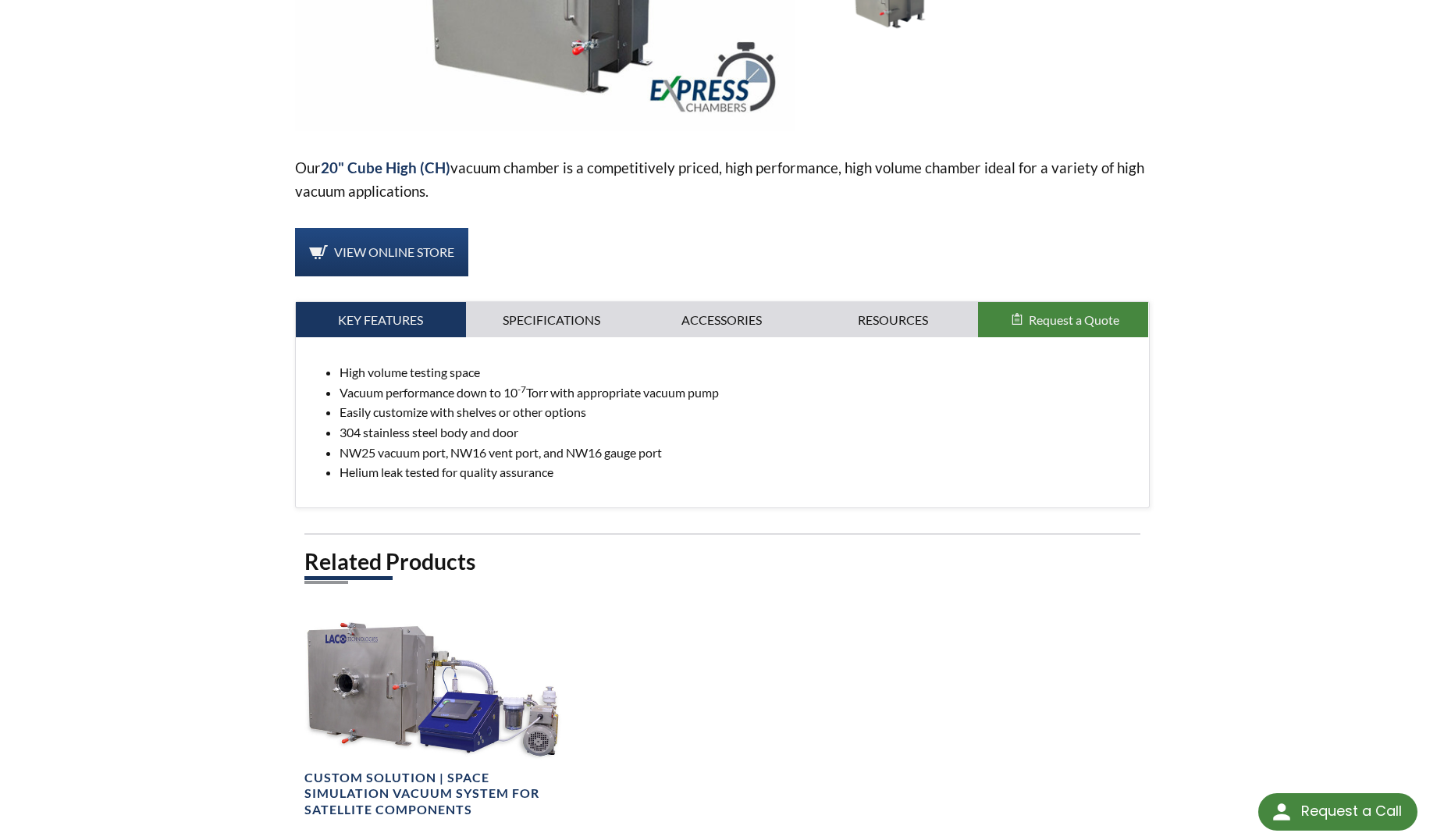
scroll to position [393, 0]
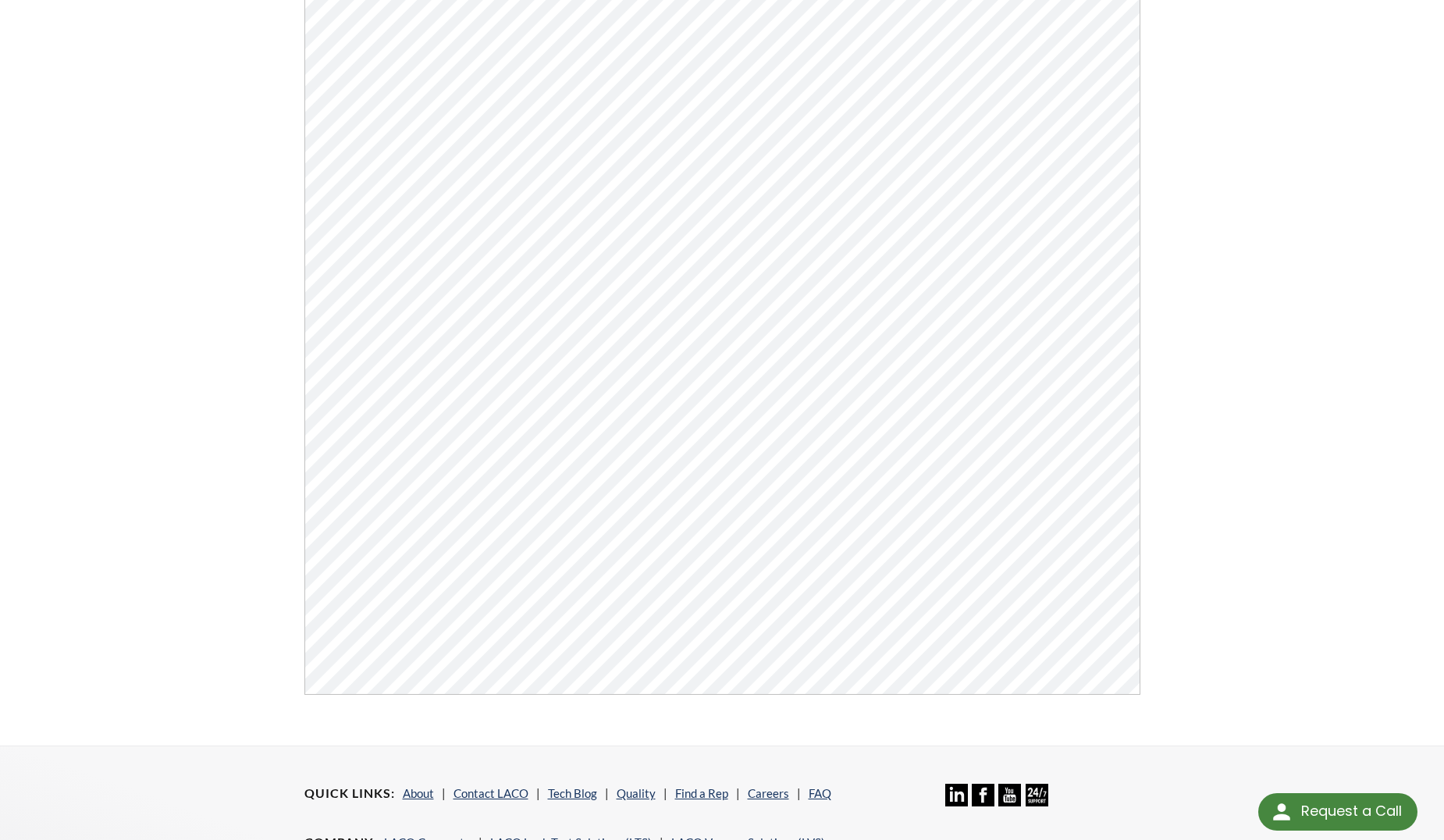
scroll to position [322, 0]
